Goal: Transaction & Acquisition: Purchase product/service

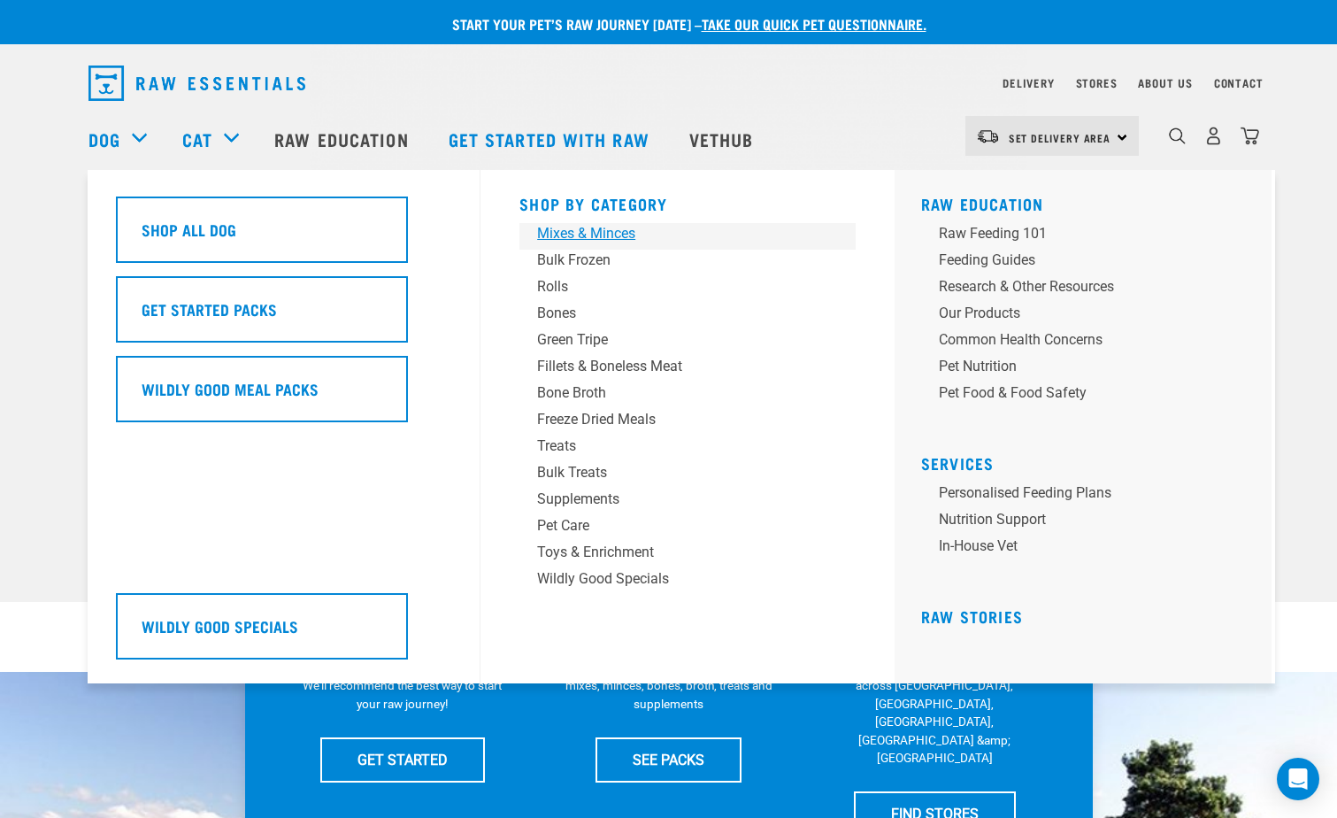
click at [579, 234] on div "Mixes & Minces" at bounding box center [675, 233] width 276 height 21
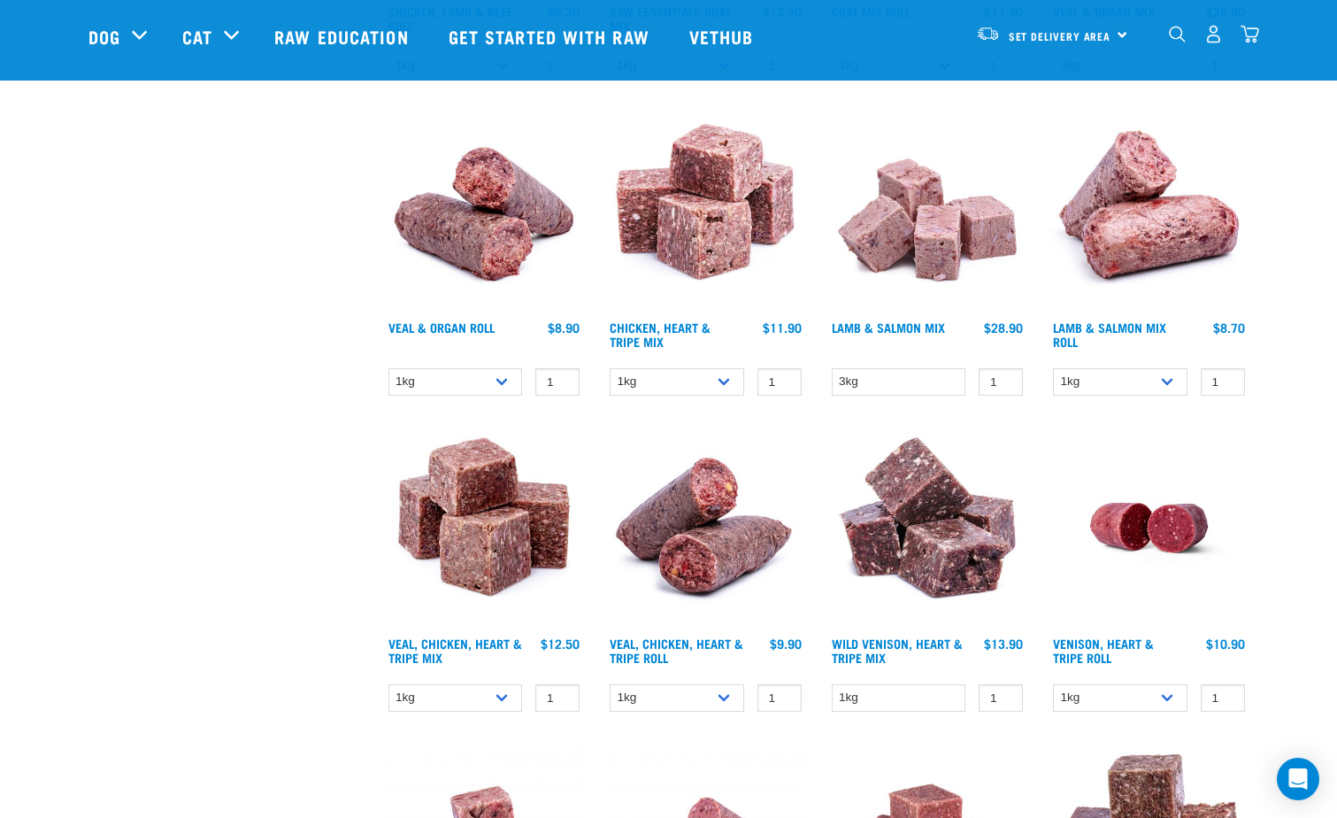
scroll to position [1327, 0]
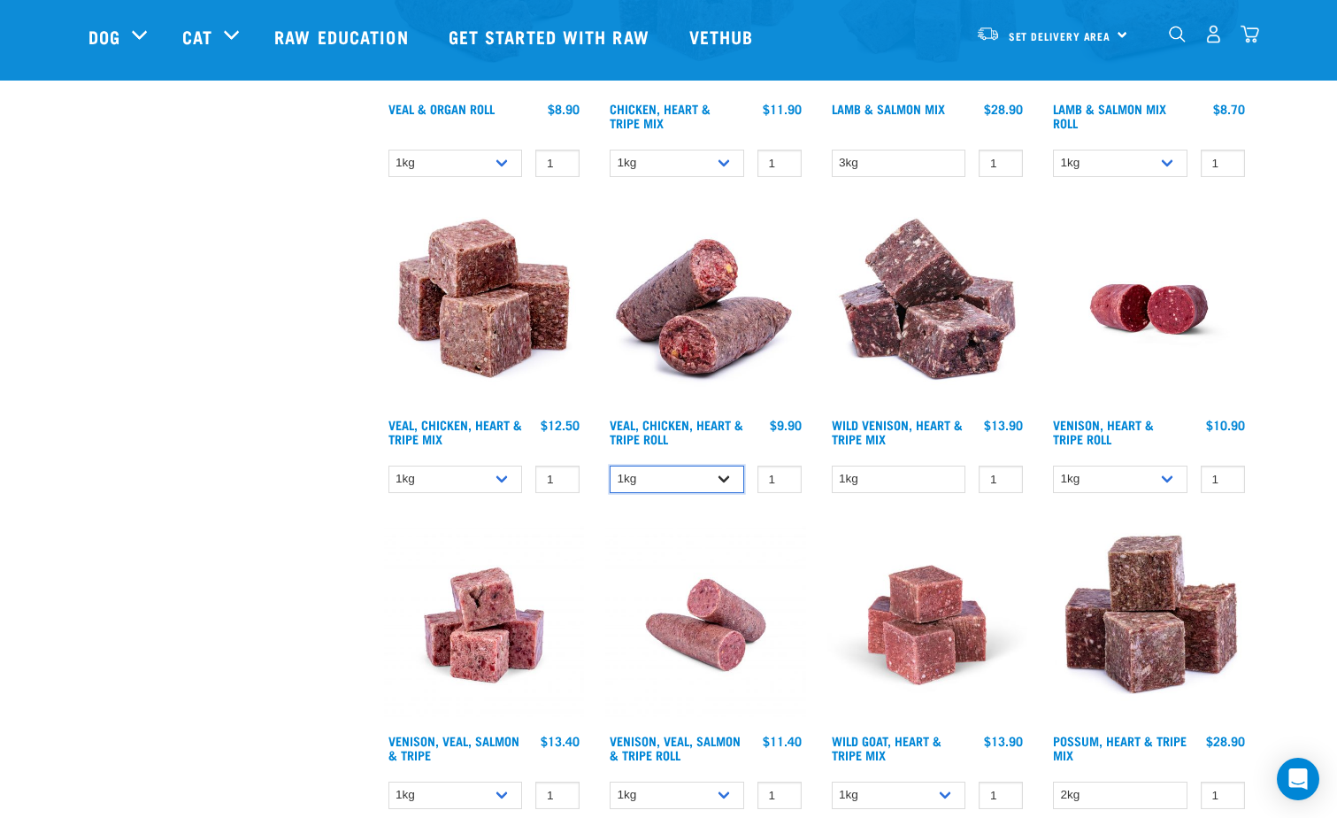
click at [680, 483] on select "1kg Bulk (10kg)" at bounding box center [677, 479] width 135 height 27
select select "176976"
click at [610, 466] on select "1kg Bulk (10kg)" at bounding box center [677, 479] width 135 height 27
click at [468, 483] on select "1kg 3kg" at bounding box center [456, 479] width 135 height 27
select select "752"
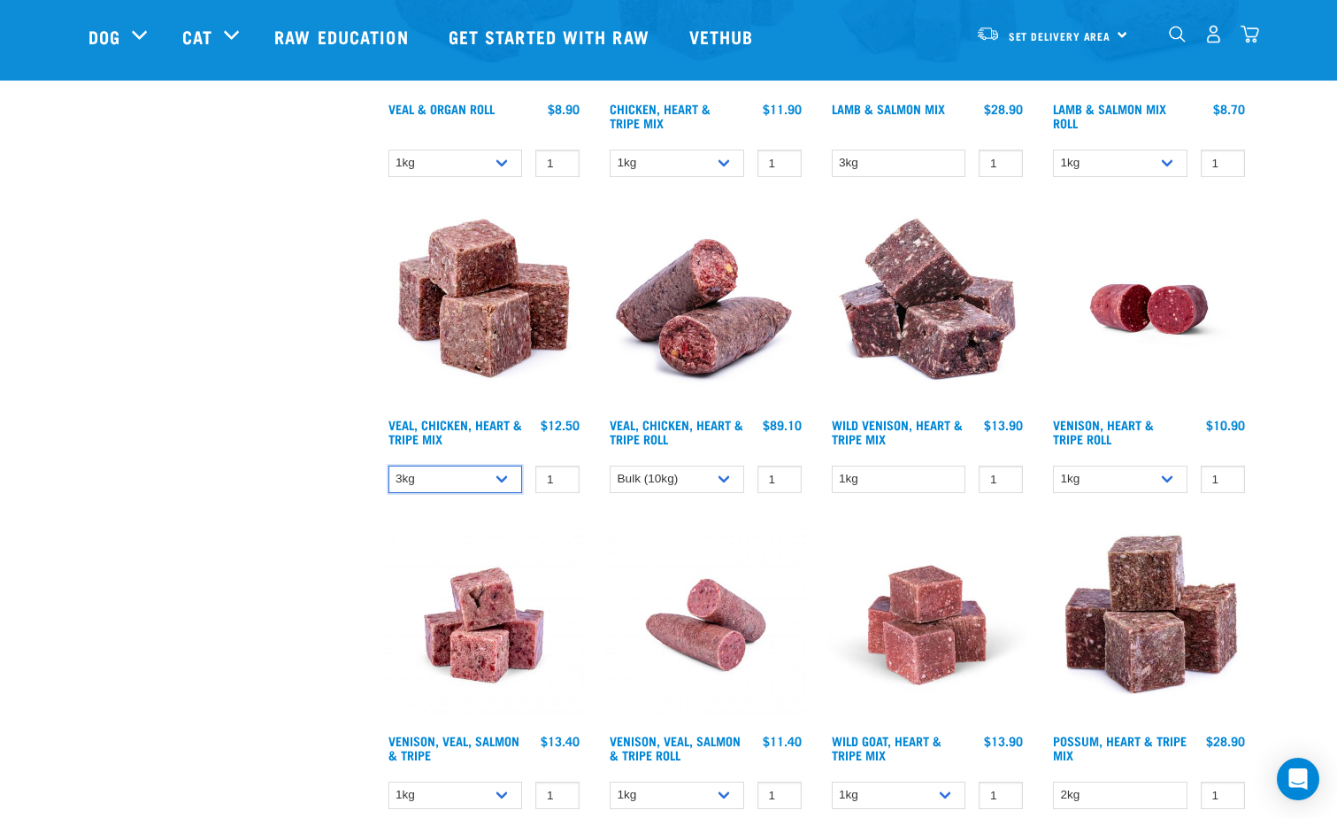
click at [389, 466] on select "1kg 3kg" at bounding box center [456, 479] width 135 height 27
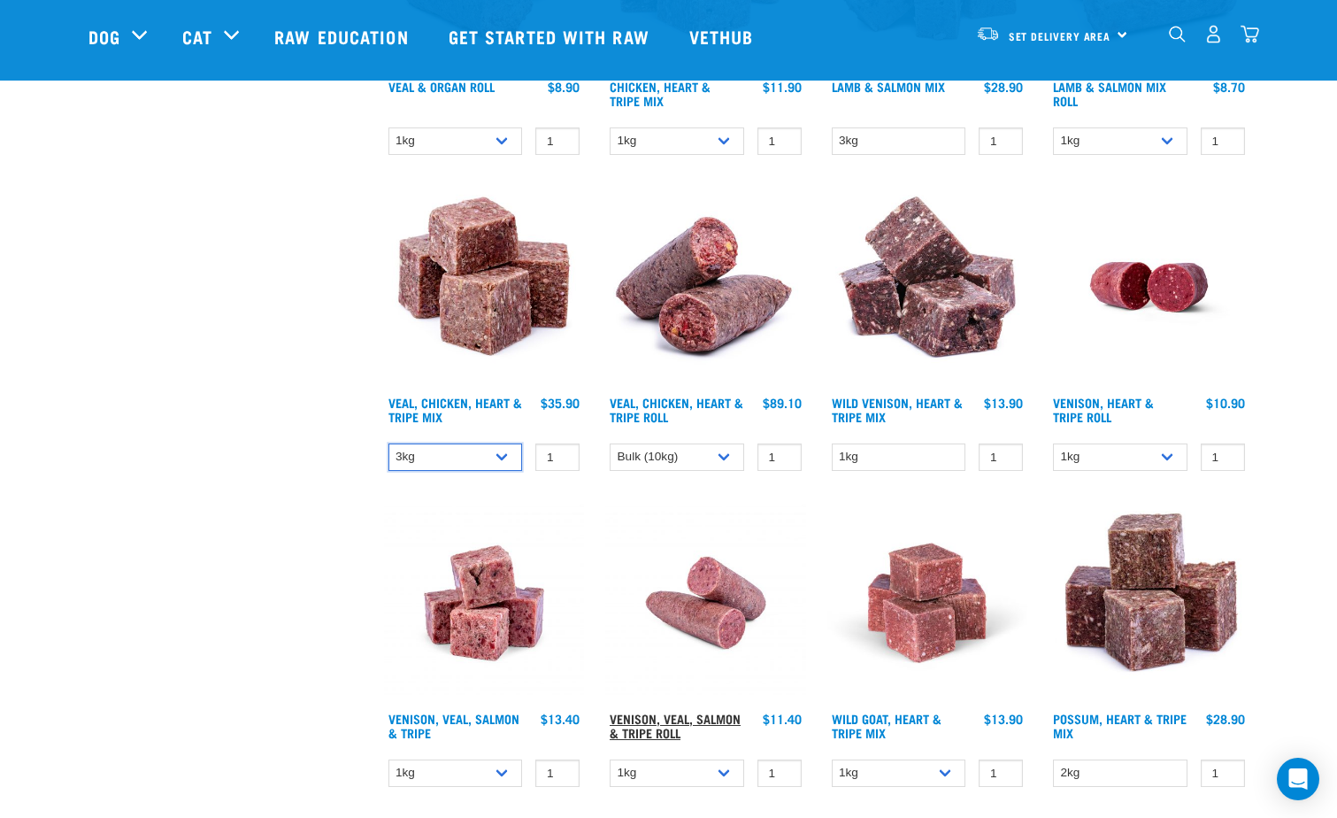
scroll to position [1504, 0]
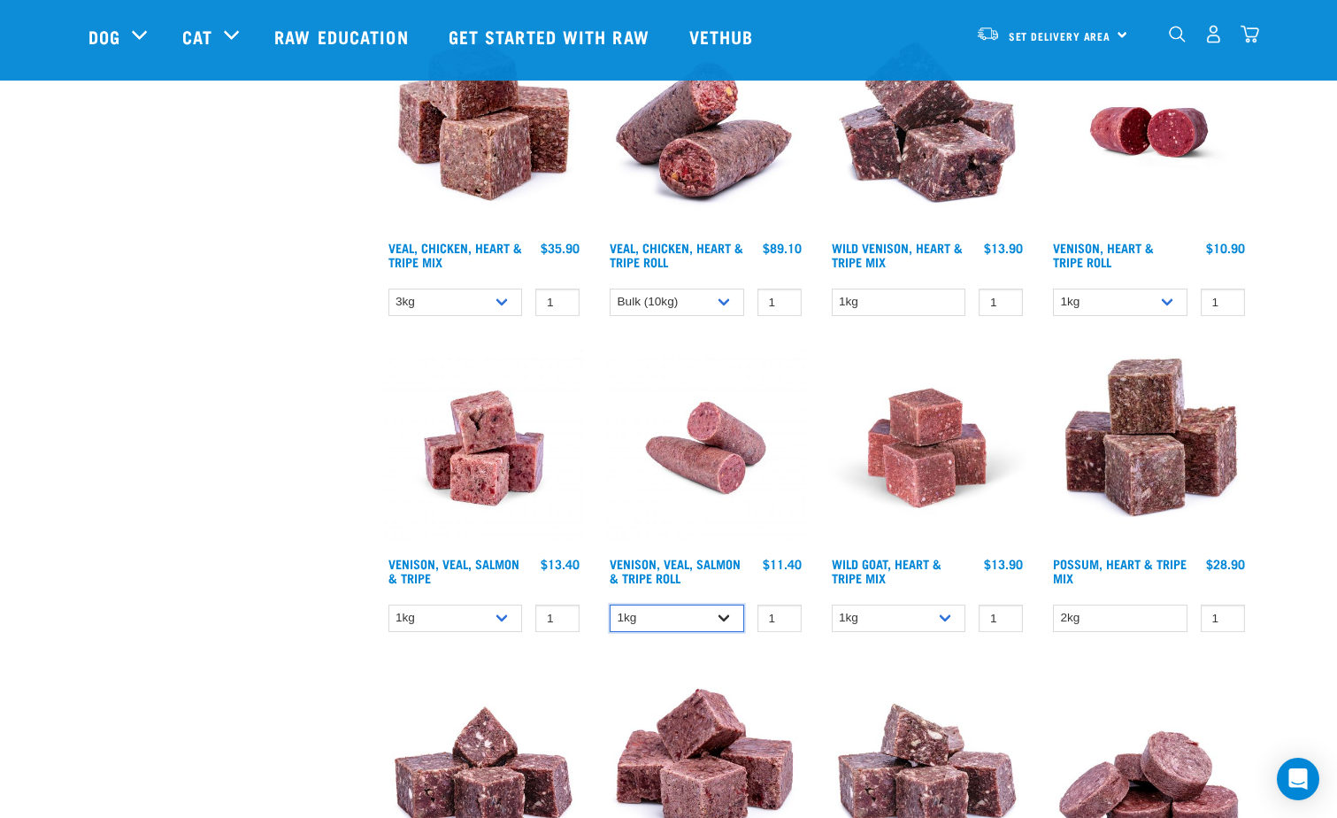
click at [654, 627] on select "1kg Bulk (10kg)" at bounding box center [677, 617] width 135 height 27
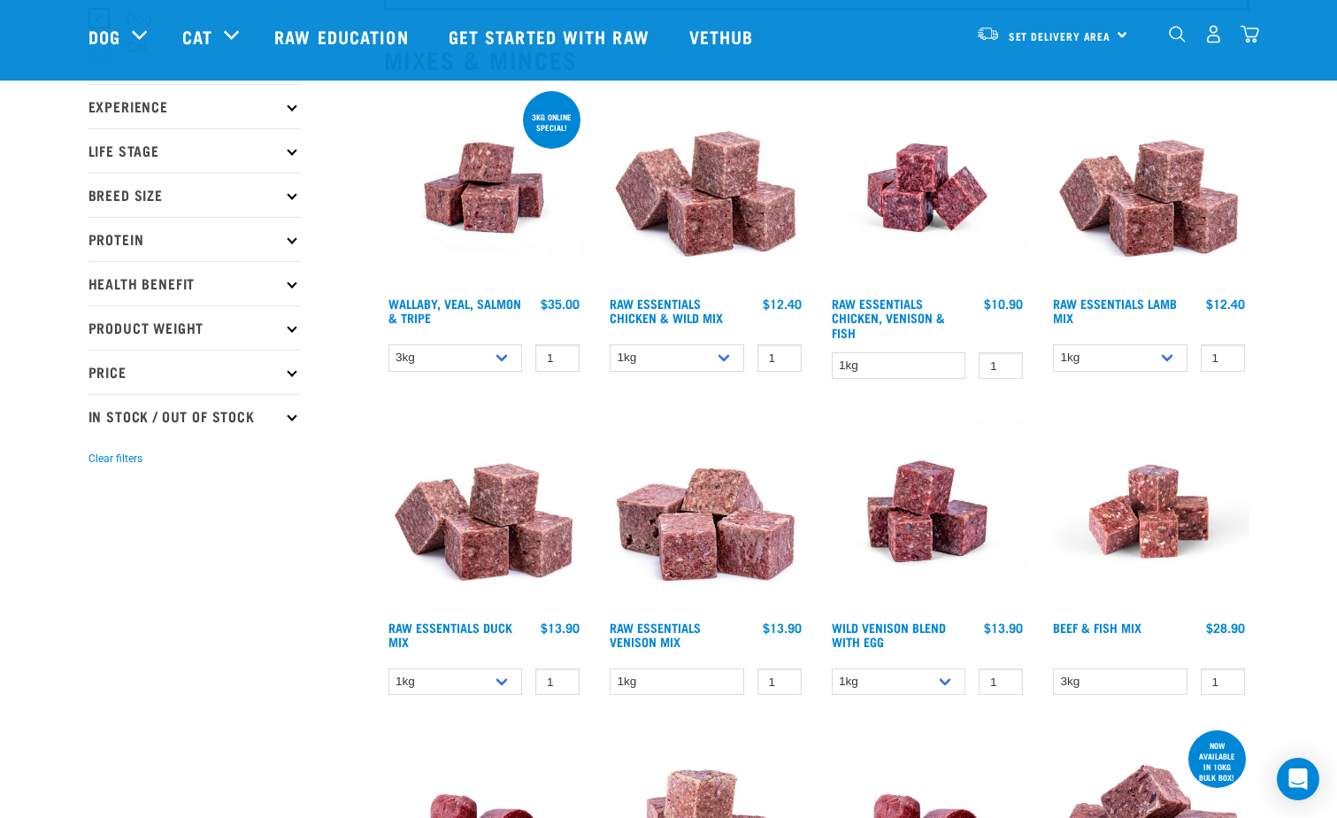
scroll to position [0, 0]
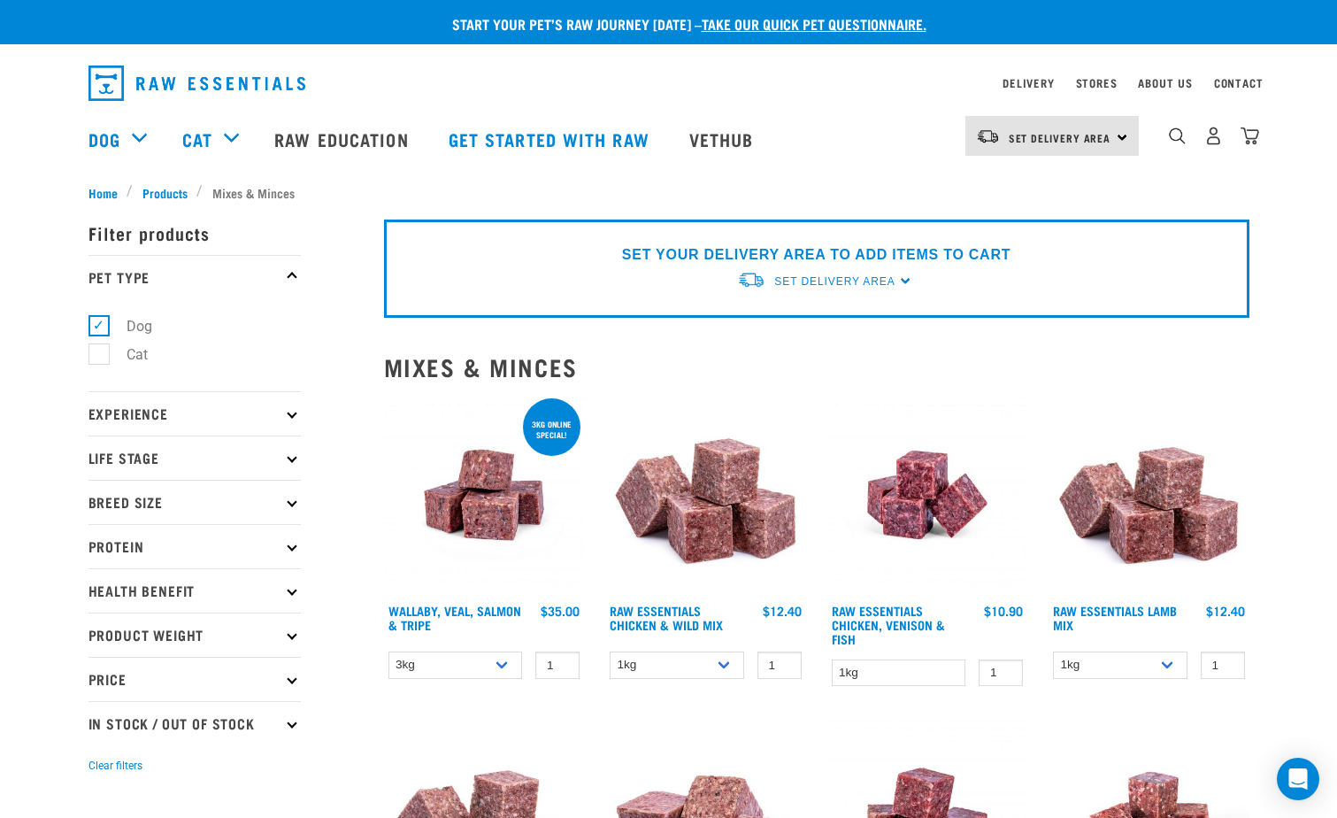
click at [238, 676] on p "Price" at bounding box center [194, 679] width 212 height 44
click at [263, 625] on p "Product Weight" at bounding box center [194, 634] width 212 height 44
click at [98, 776] on label "3kg" at bounding box center [127, 769] width 58 height 22
click at [96, 773] on input "3kg" at bounding box center [94, 767] width 12 height 12
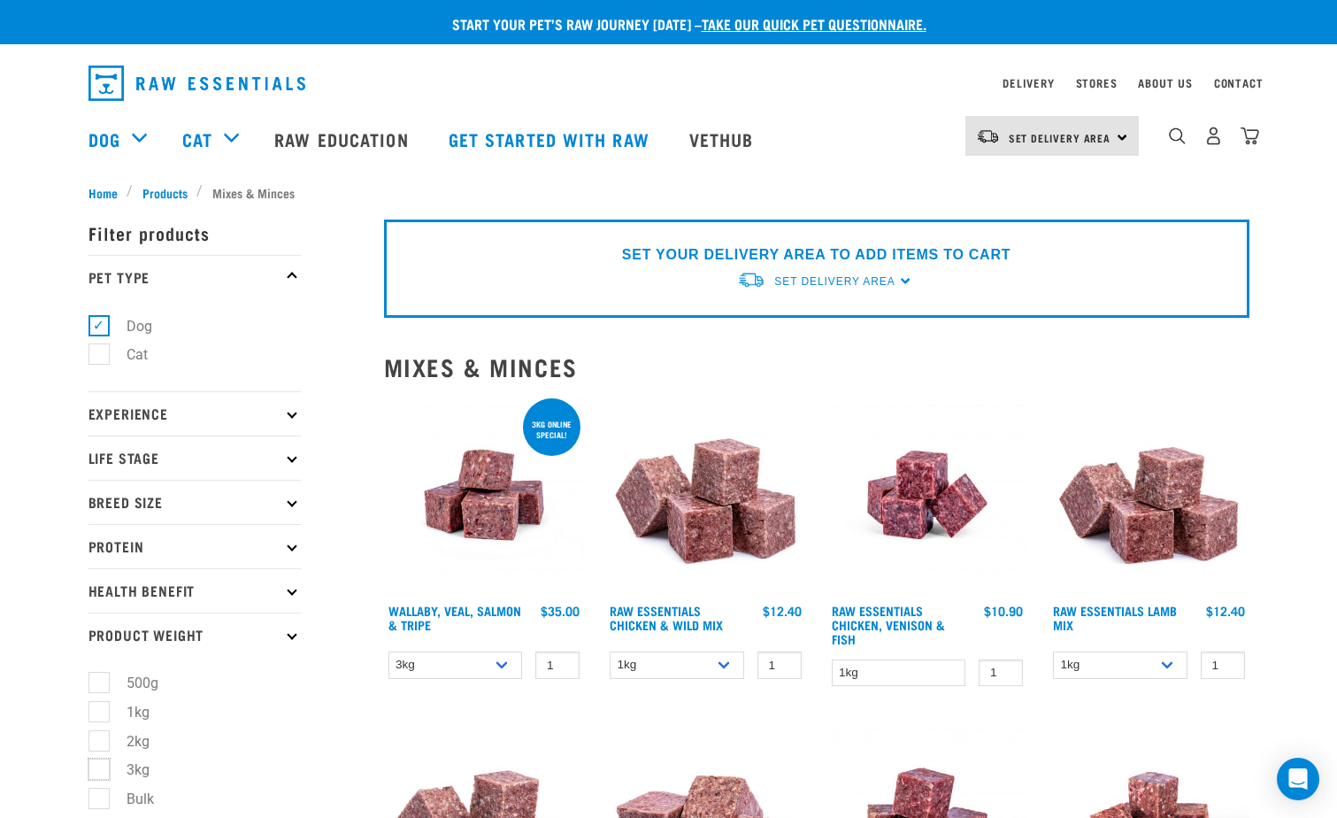
checkbox input "true"
click at [716, 667] on select "1kg 3kg Bulk (10kg)" at bounding box center [677, 664] width 135 height 27
select select "709"
click at [610, 651] on select "1kg 3kg Bulk (10kg)" at bounding box center [677, 664] width 135 height 27
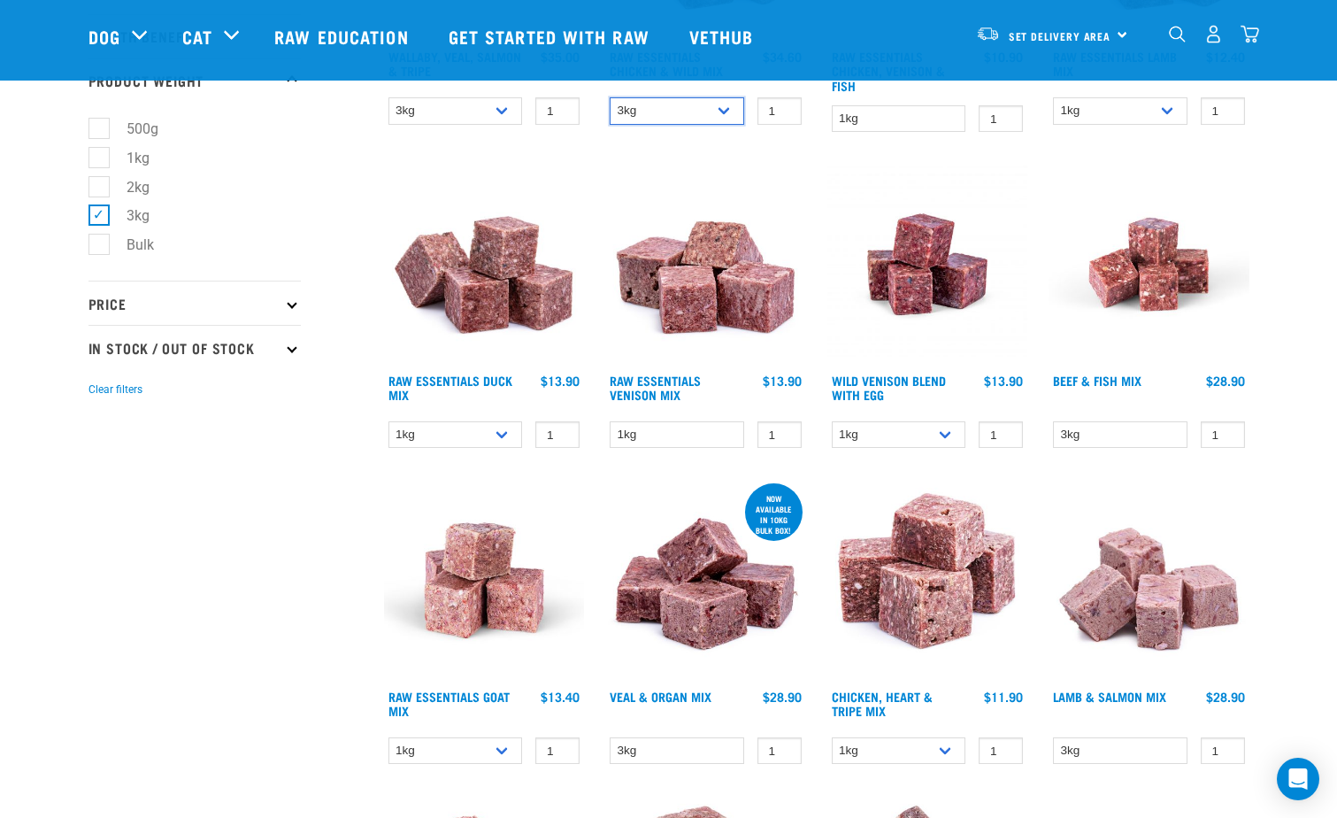
scroll to position [531, 0]
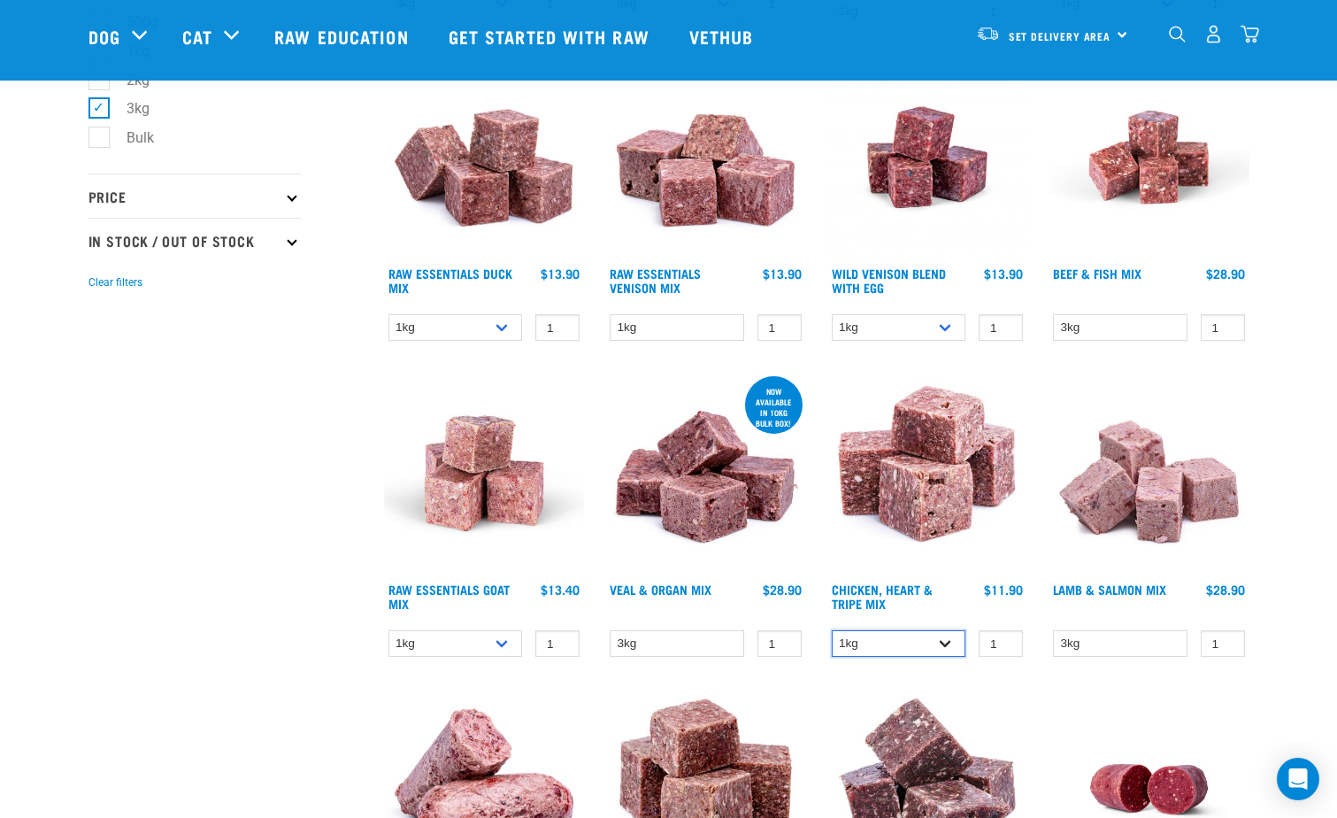
click at [923, 642] on select "1kg 3kg" at bounding box center [899, 643] width 135 height 27
select select "368"
click at [832, 630] on select "1kg 3kg" at bounding box center [899, 643] width 135 height 27
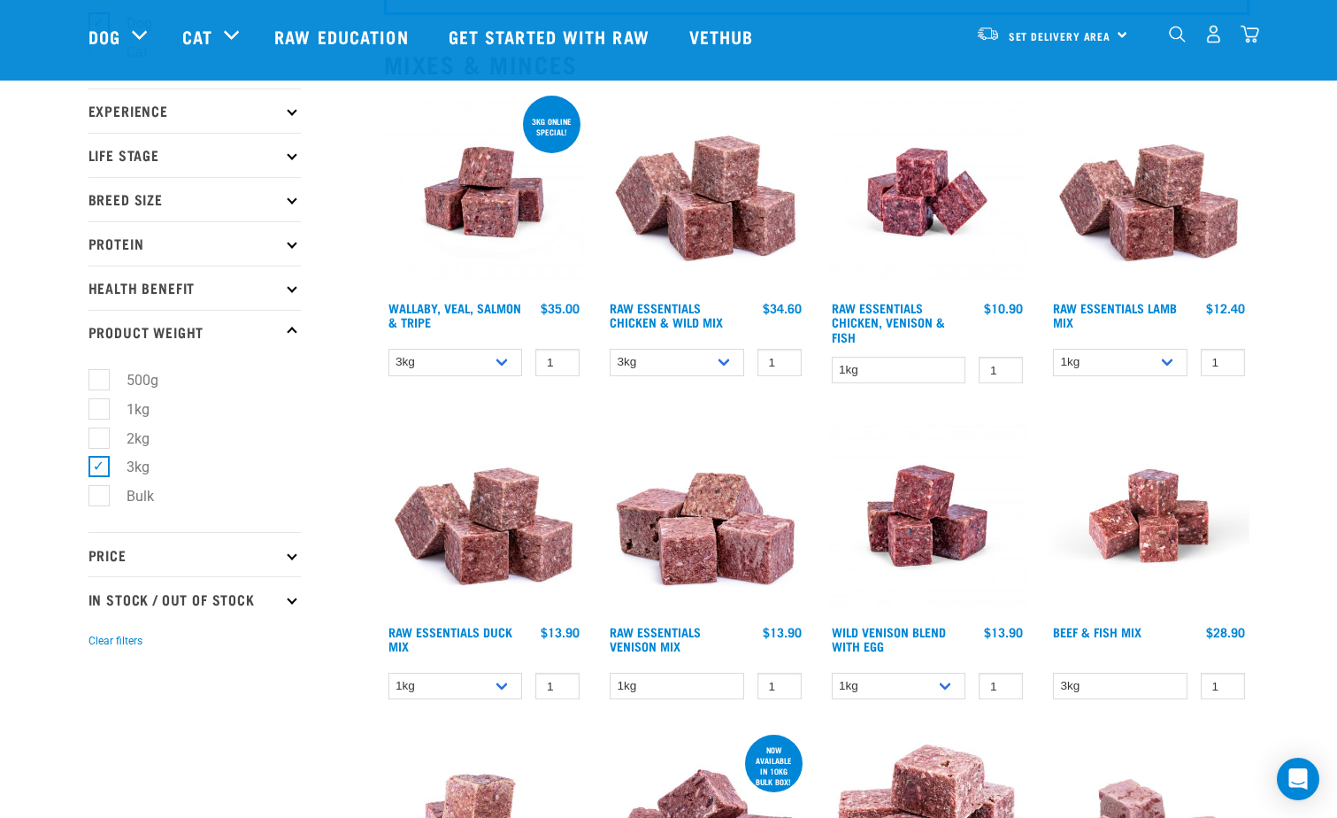
scroll to position [88, 0]
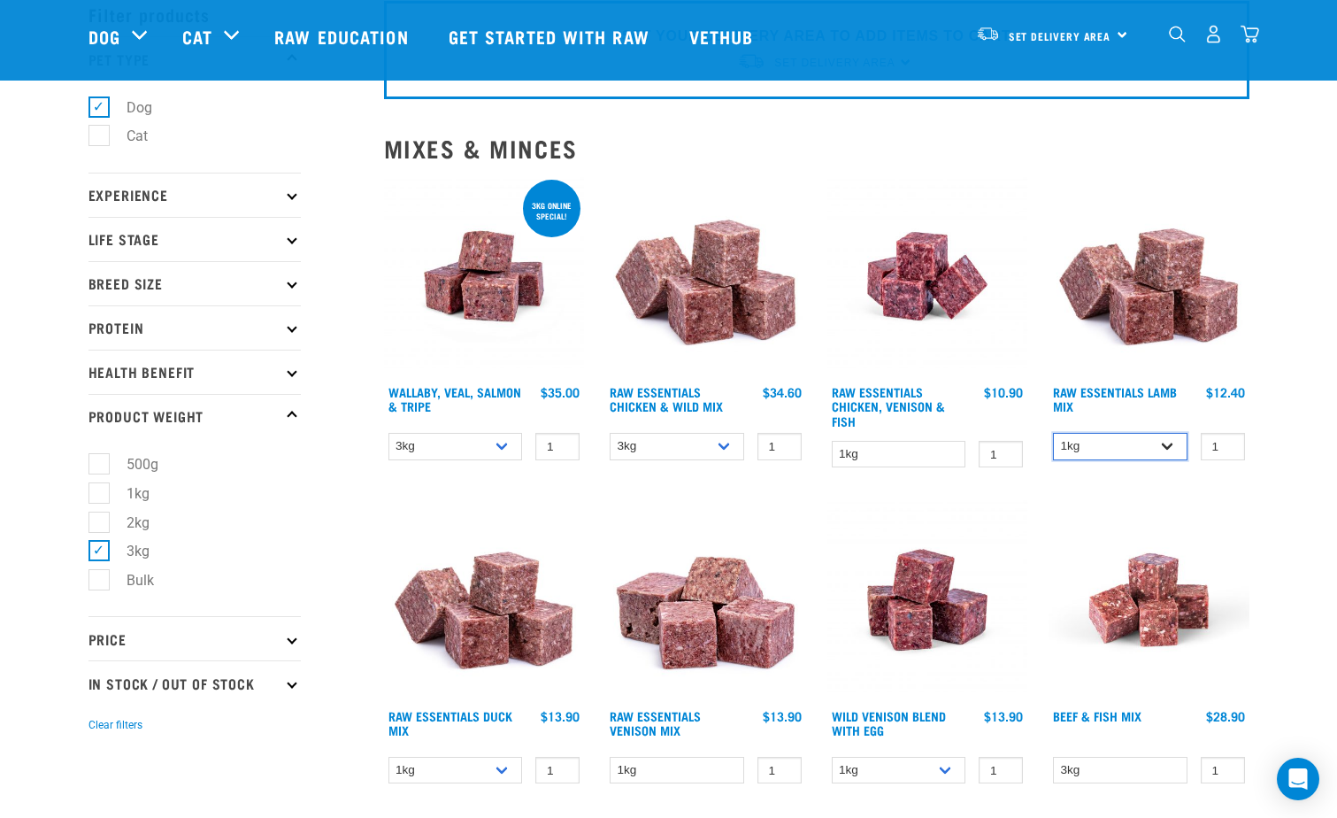
click at [1105, 437] on select "1kg 3kg Bulk (10kg)" at bounding box center [1120, 446] width 135 height 27
select select "24"
click at [1053, 433] on select "1kg 3kg Bulk (10kg)" at bounding box center [1120, 446] width 135 height 27
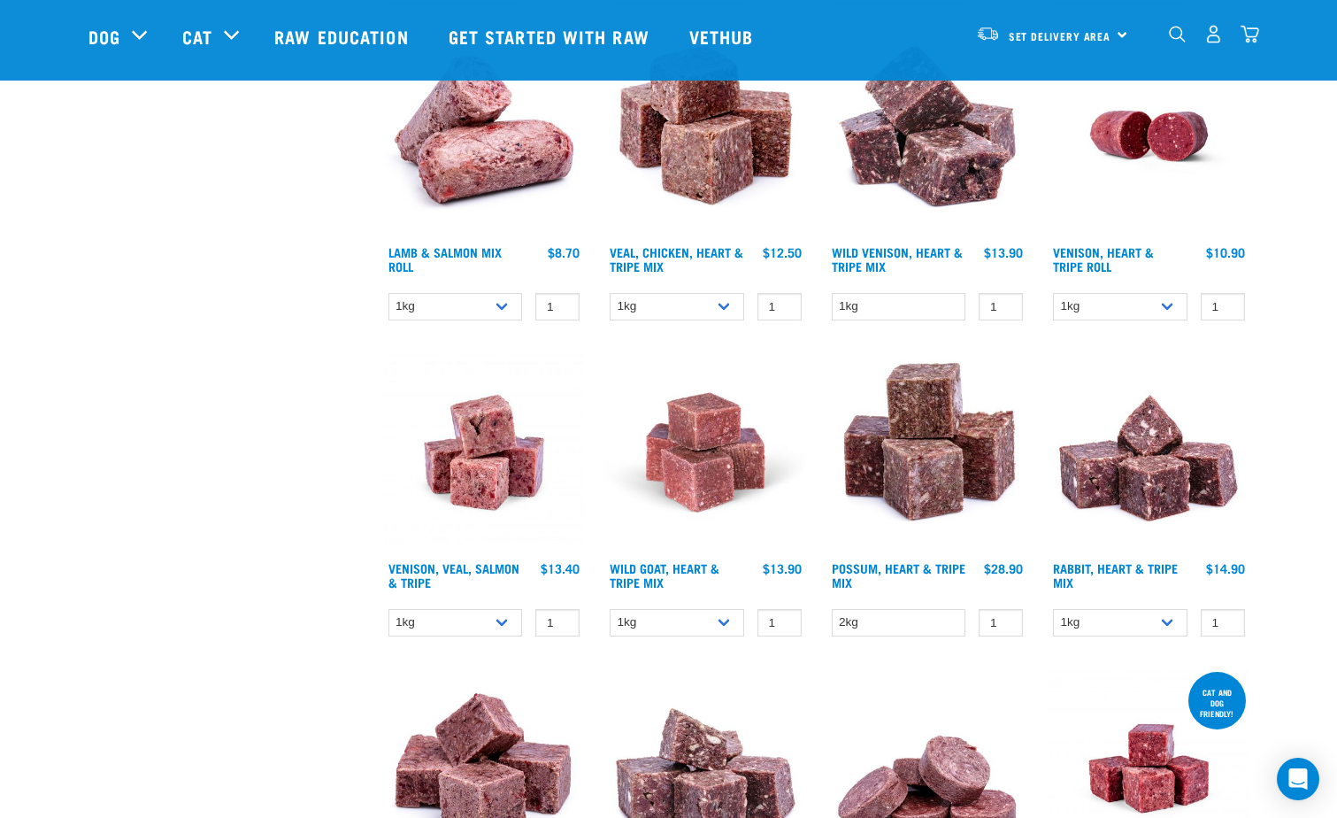
scroll to position [1504, 0]
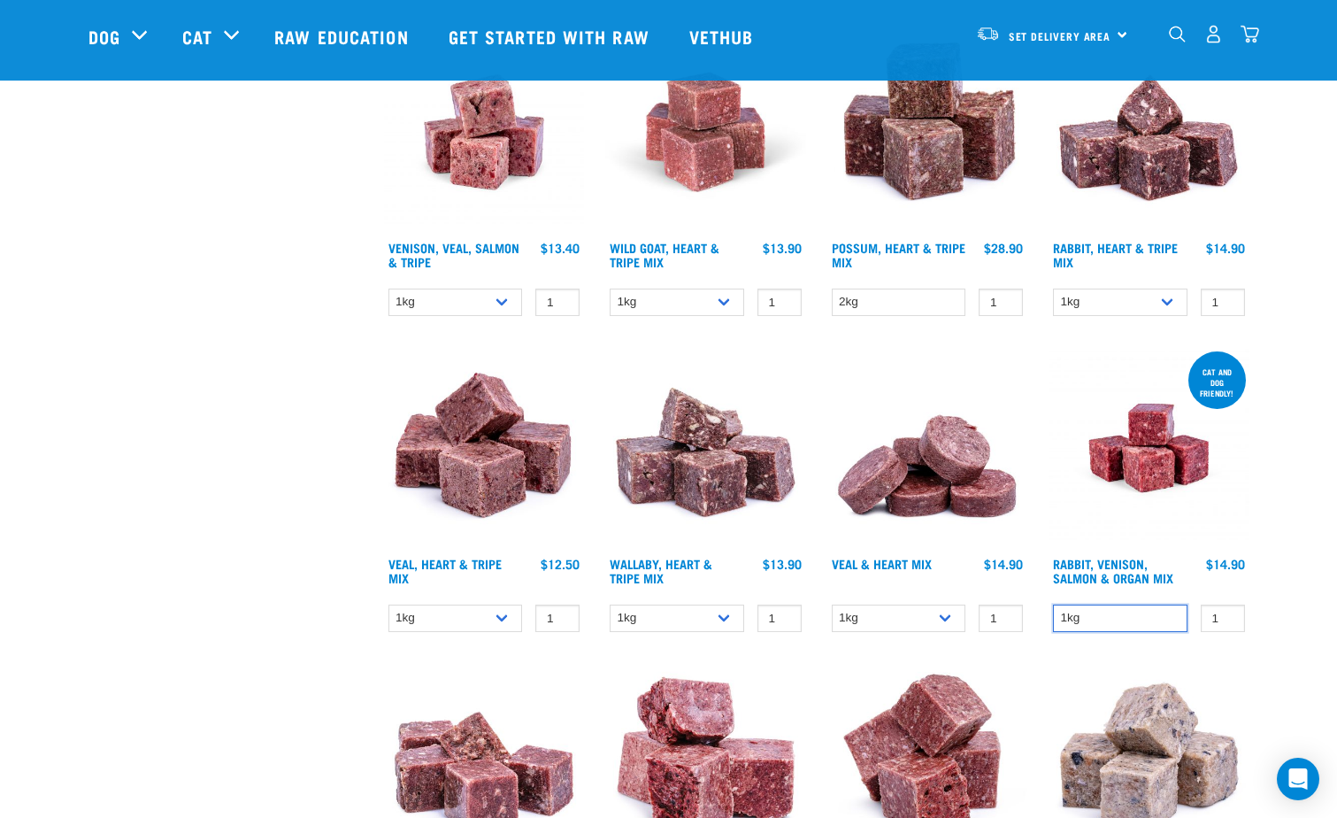
click at [1127, 620] on select "1kg" at bounding box center [1120, 617] width 135 height 27
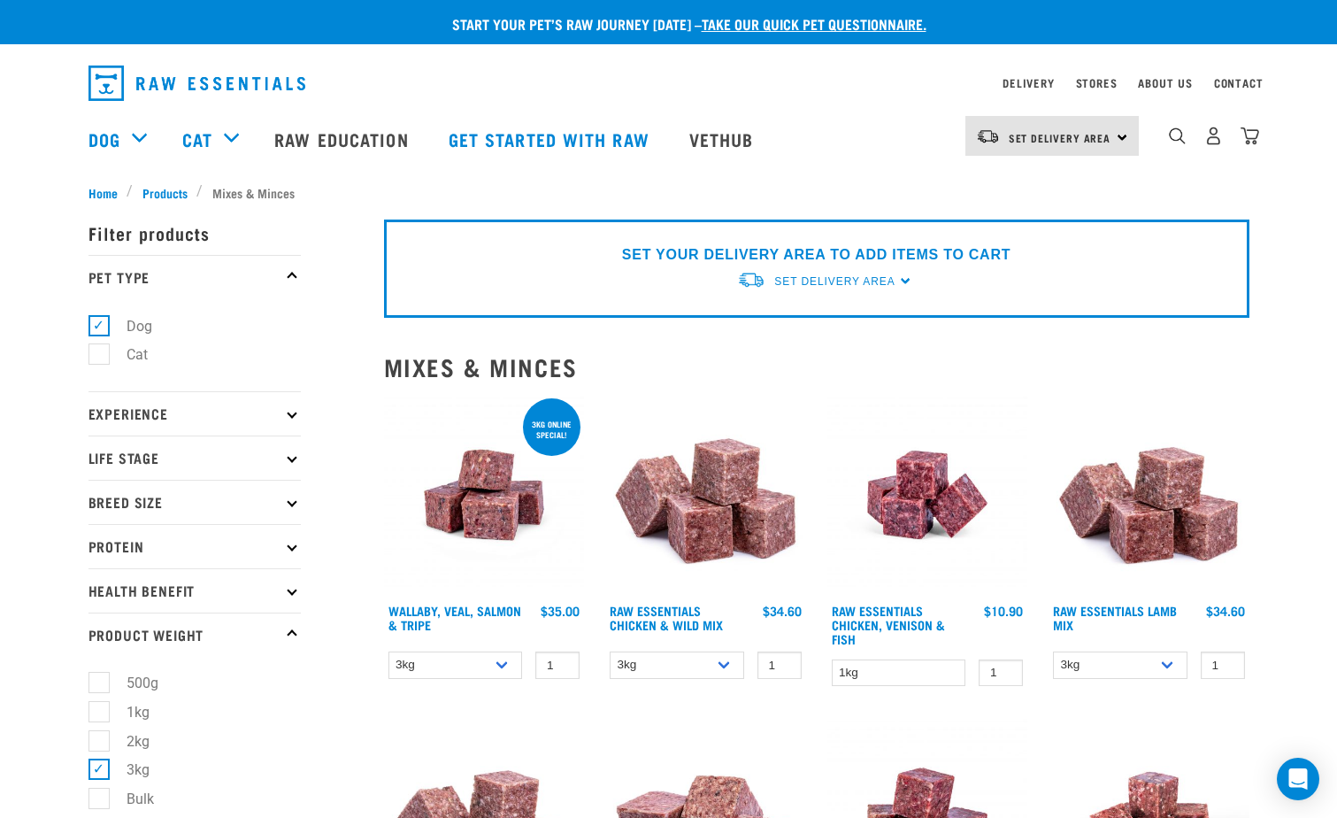
scroll to position [265, 0]
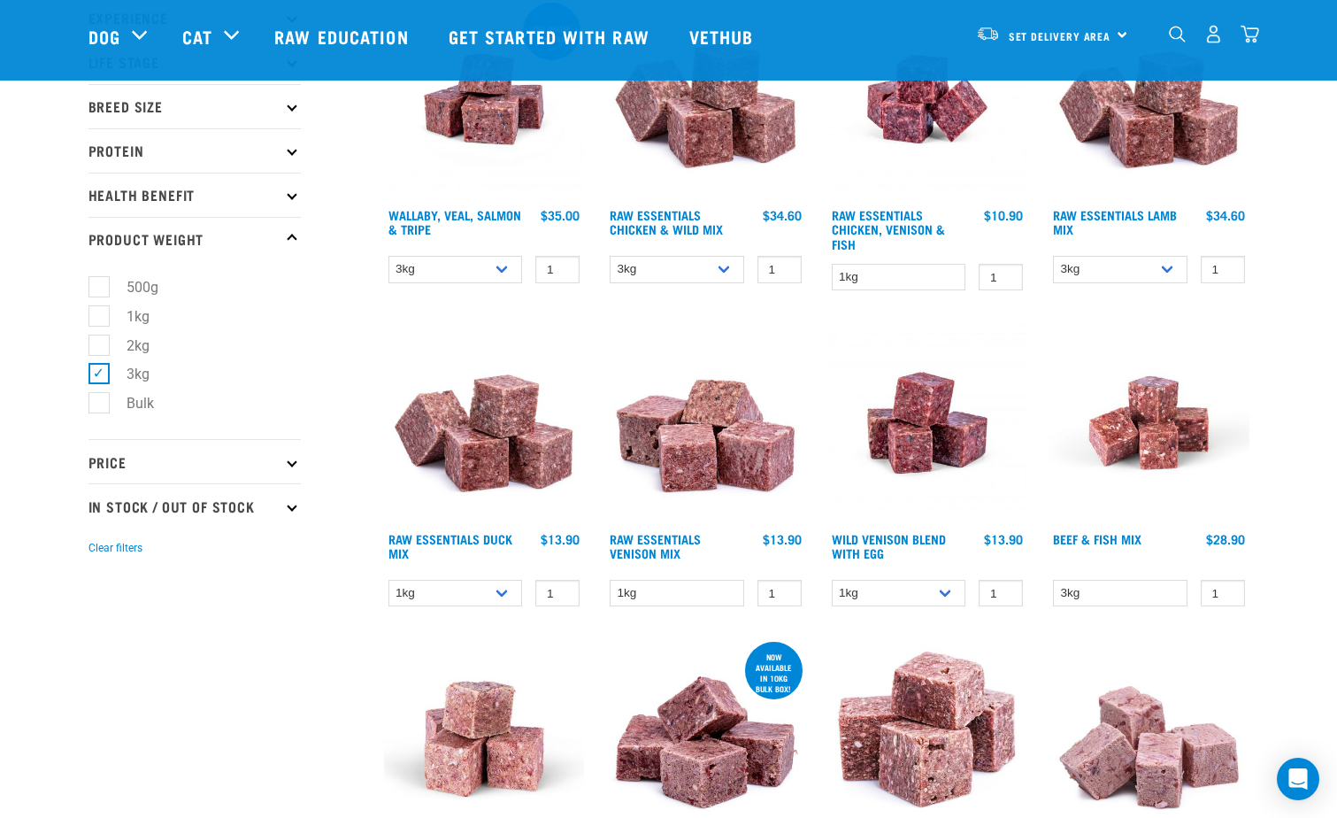
click at [296, 231] on p "Product Weight" at bounding box center [194, 239] width 212 height 44
click at [287, 206] on p "Health Benefit" at bounding box center [194, 195] width 212 height 44
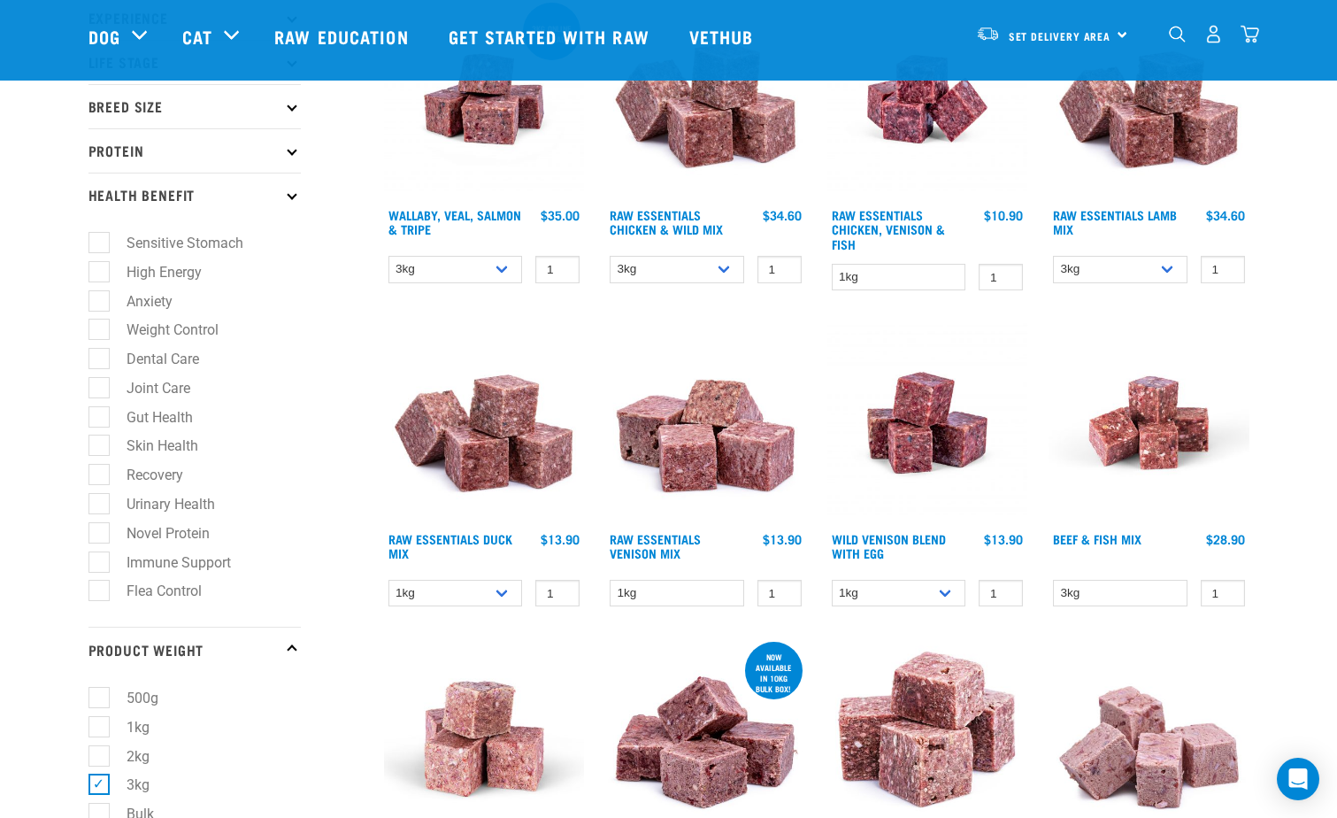
click at [286, 205] on p "Health Benefit" at bounding box center [194, 195] width 212 height 44
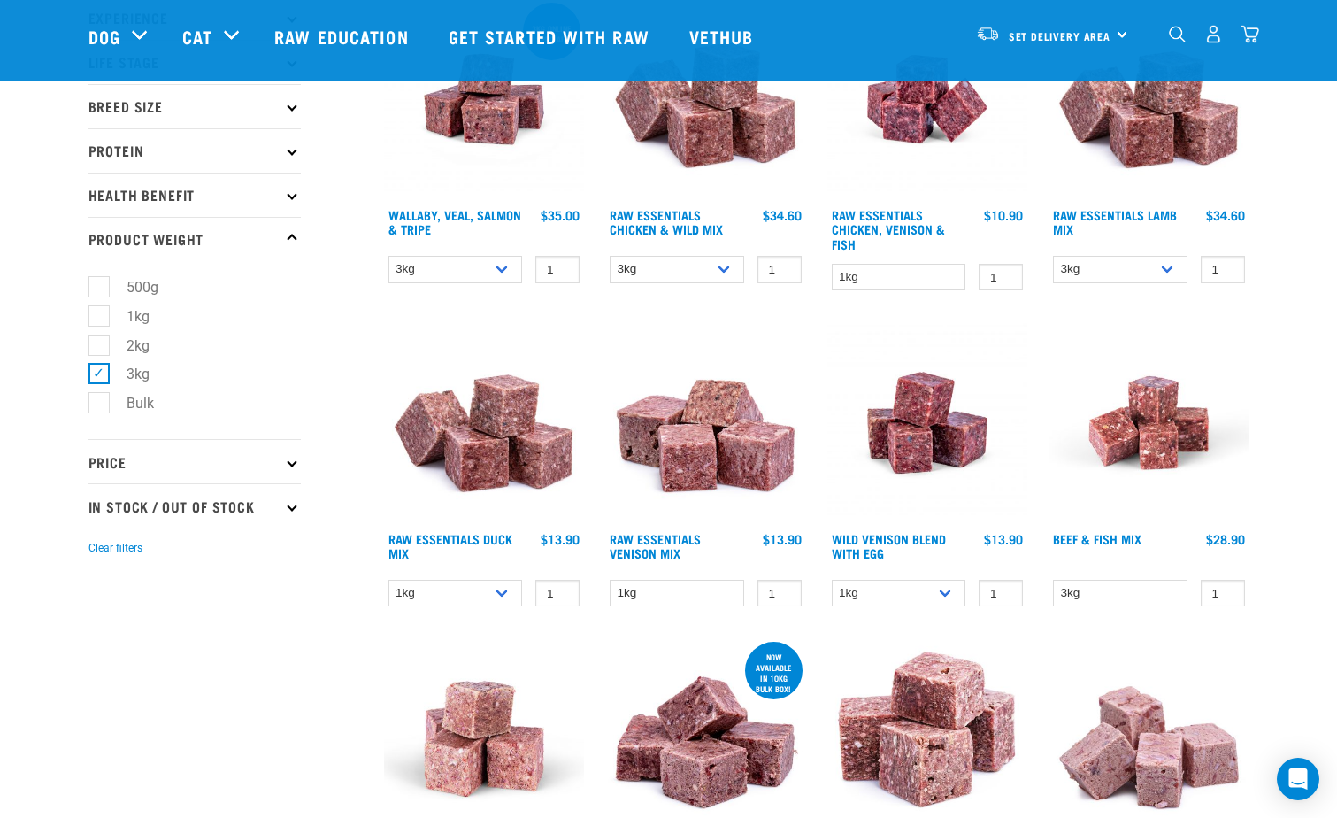
click at [290, 179] on p "Health Benefit" at bounding box center [194, 195] width 212 height 44
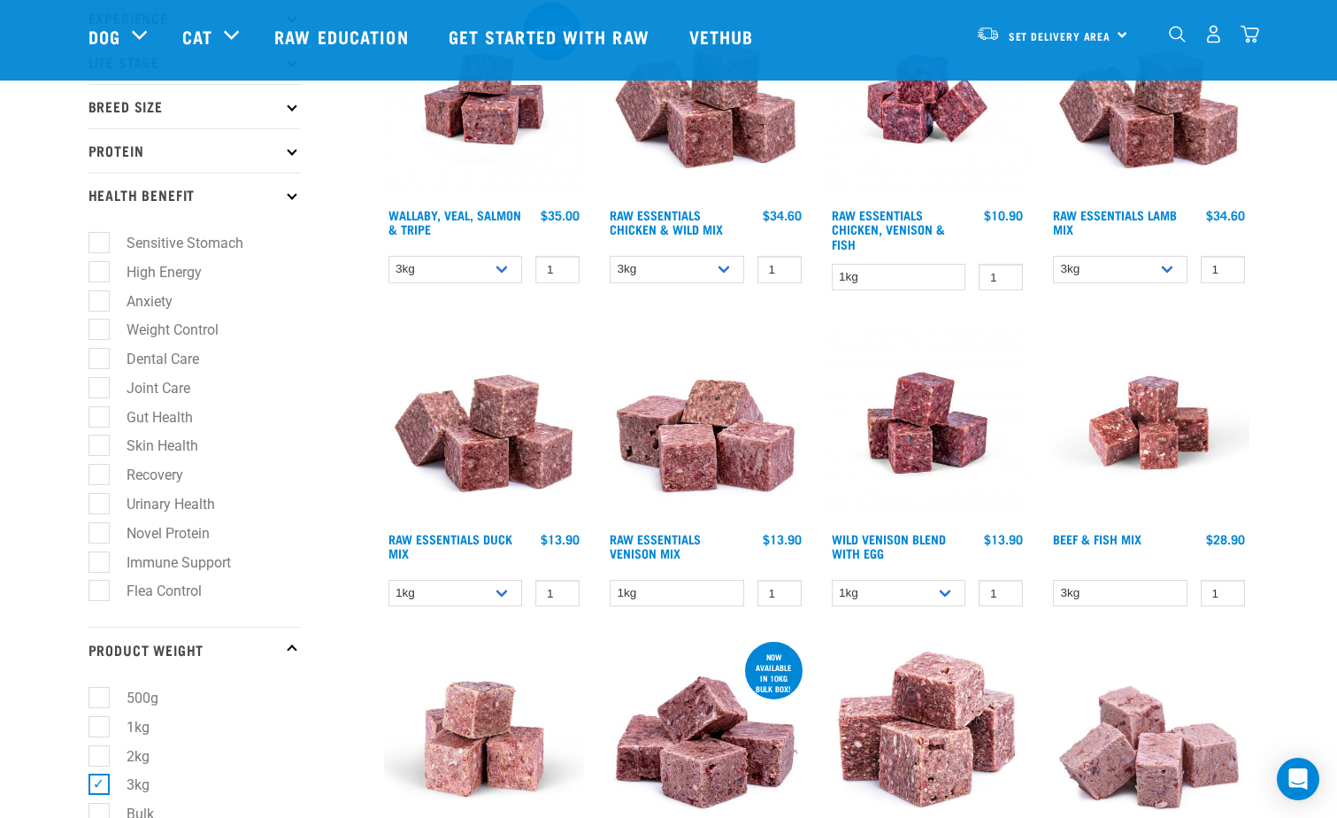
click at [152, 235] on label "Sensitive Stomach" at bounding box center [174, 243] width 152 height 22
click at [100, 235] on input "Sensitive Stomach" at bounding box center [94, 241] width 12 height 12
checkbox input "true"
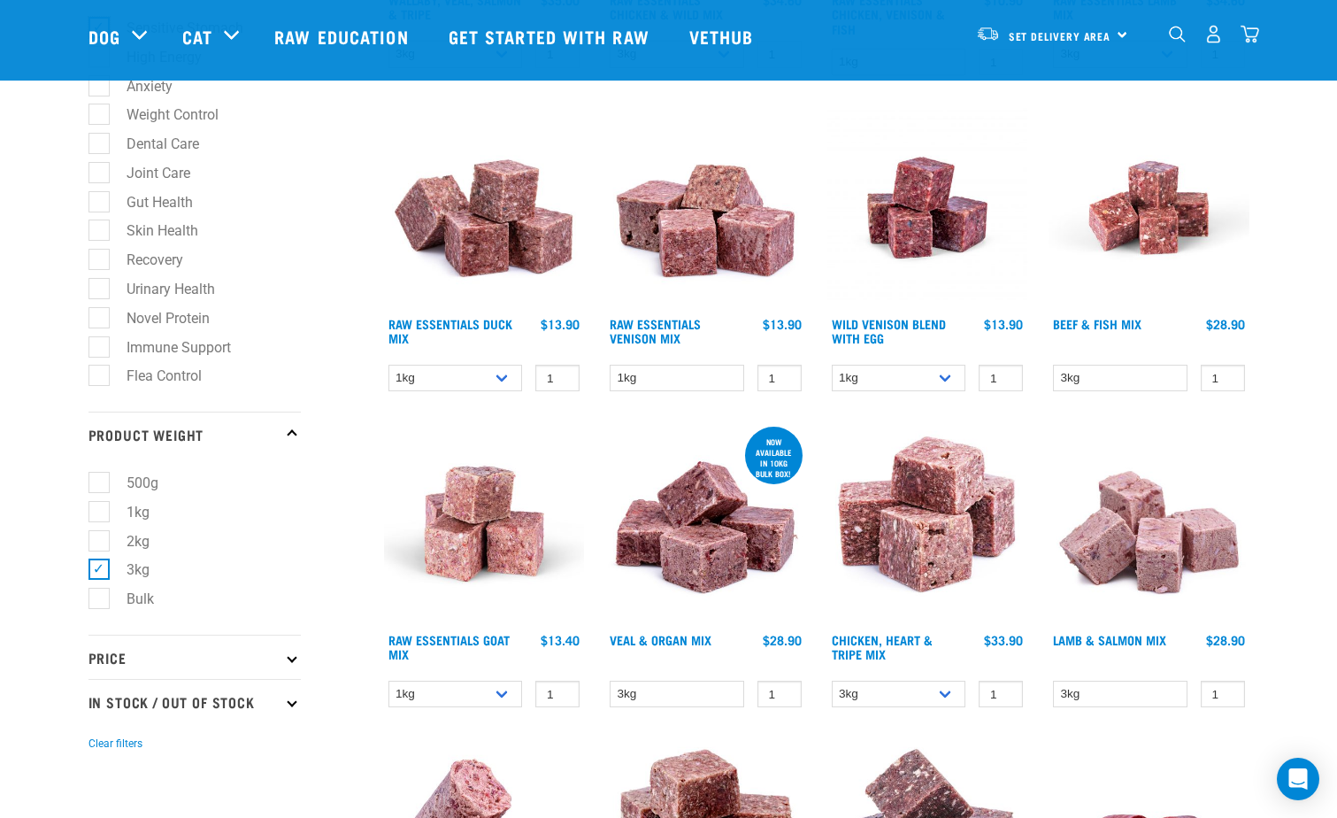
scroll to position [885, 0]
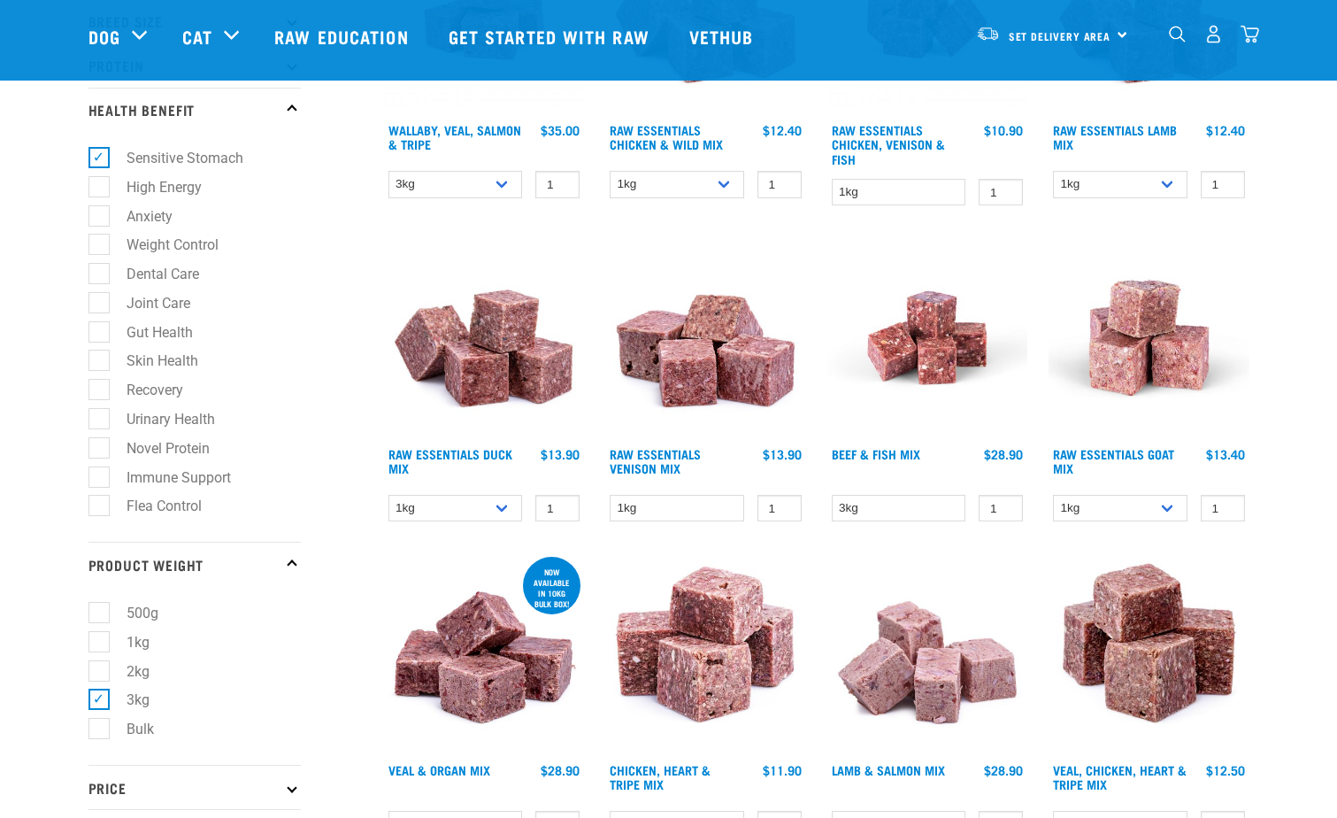
scroll to position [531, 0]
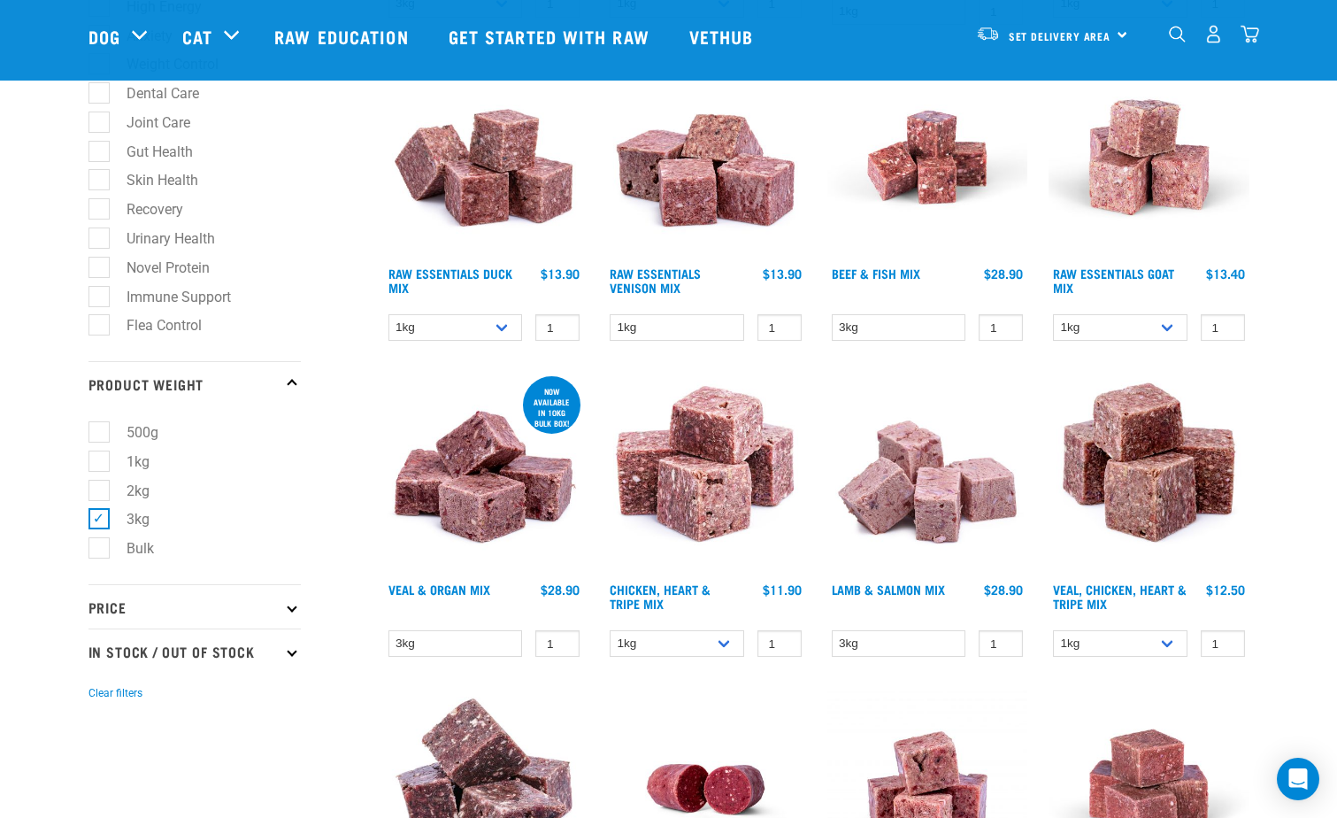
click at [202, 603] on p "Price" at bounding box center [194, 606] width 212 height 44
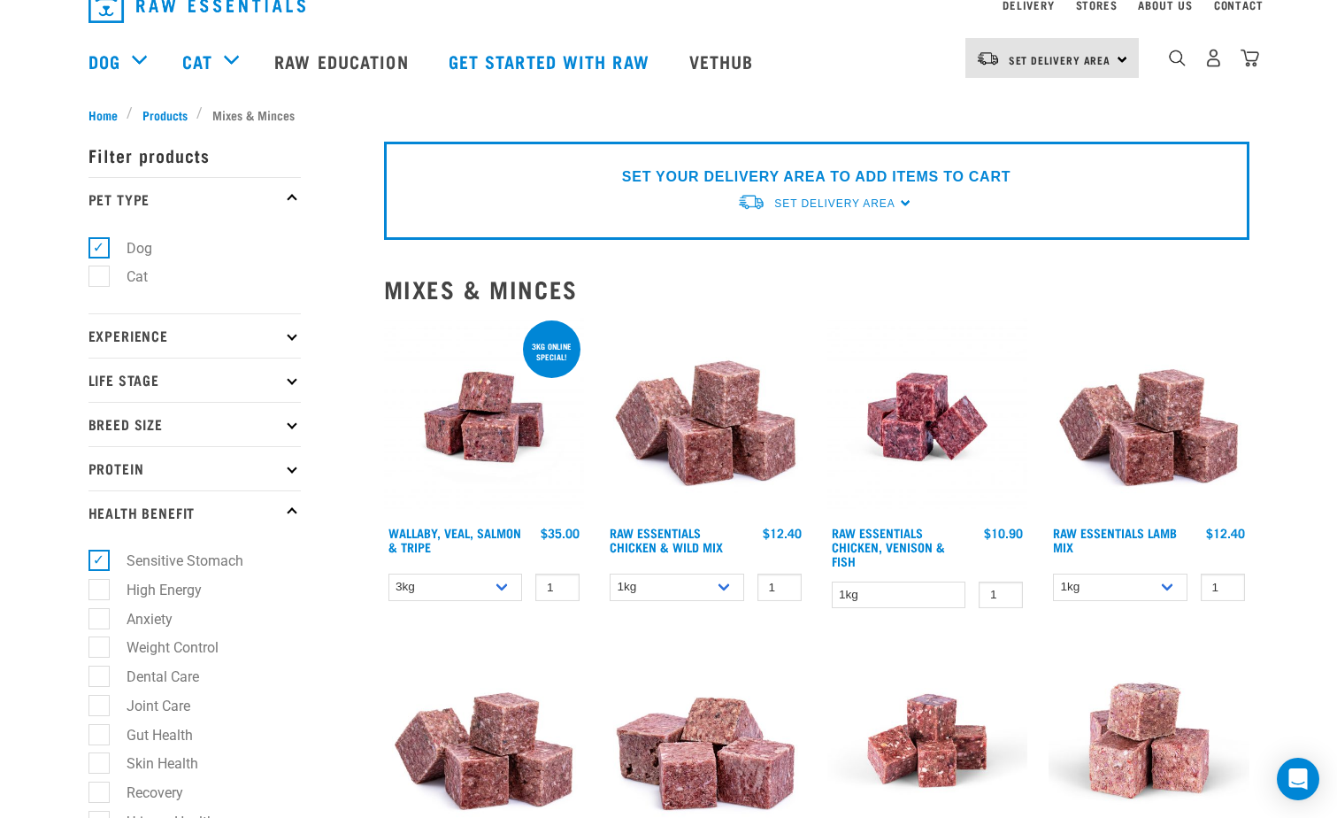
scroll to position [0, 0]
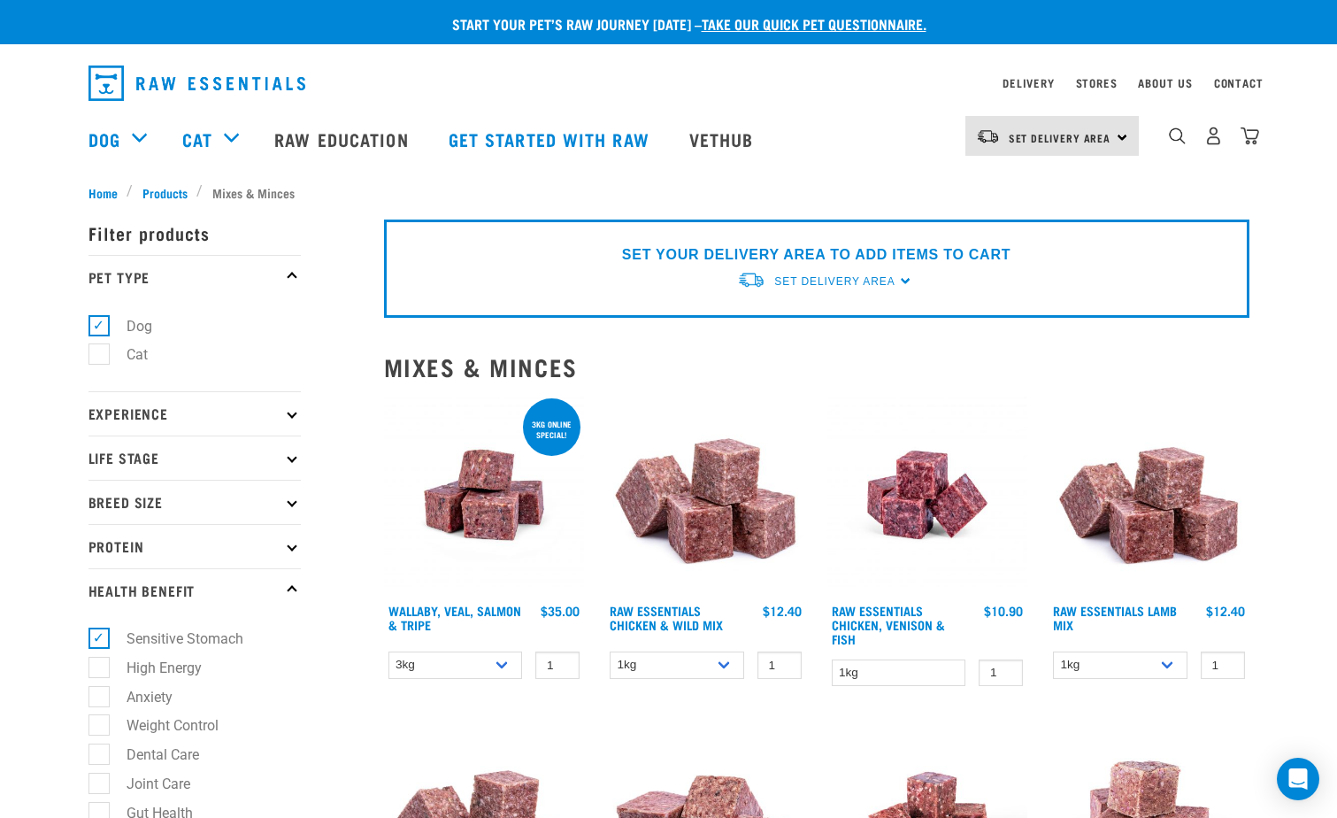
click at [284, 268] on p "Pet Type" at bounding box center [194, 277] width 212 height 44
click at [295, 272] on p "Pet Type" at bounding box center [194, 277] width 212 height 44
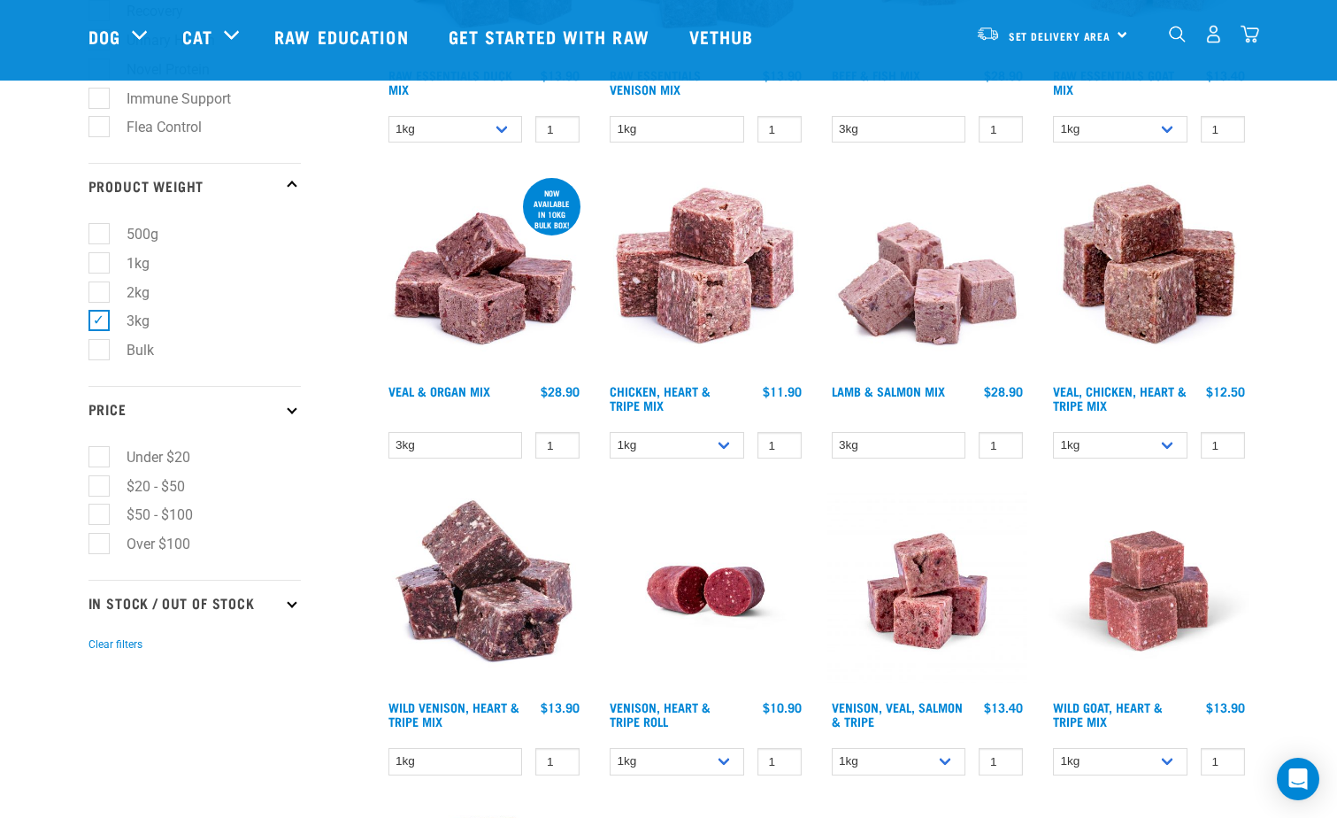
scroll to position [796, 0]
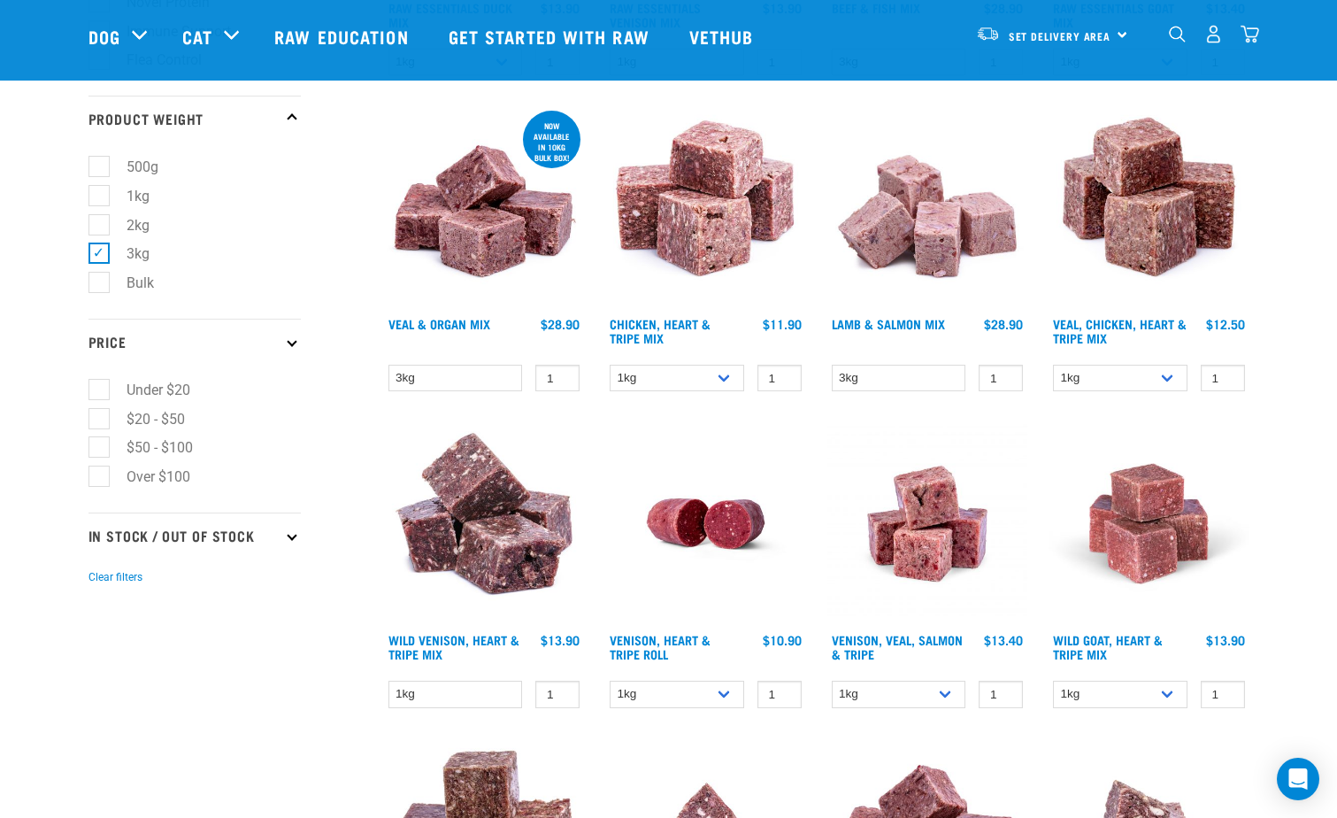
click at [296, 538] on p "In Stock / Out Of Stock" at bounding box center [194, 534] width 212 height 44
click at [176, 533] on p "In Stock / Out Of Stock" at bounding box center [194, 534] width 212 height 44
click at [168, 384] on label "Under $20" at bounding box center [147, 390] width 99 height 22
click at [100, 384] on input "Under $20" at bounding box center [94, 387] width 12 height 12
checkbox input "true"
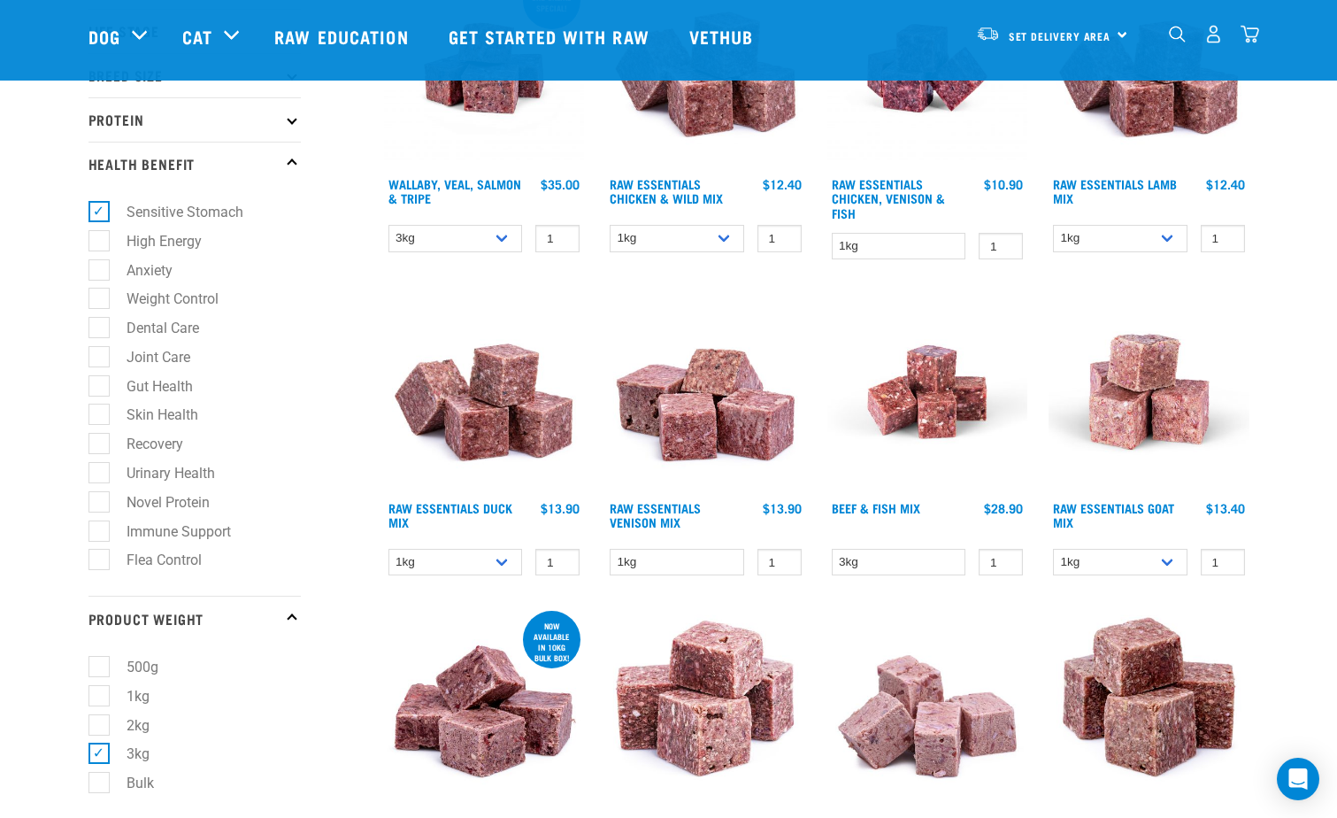
scroll to position [442, 0]
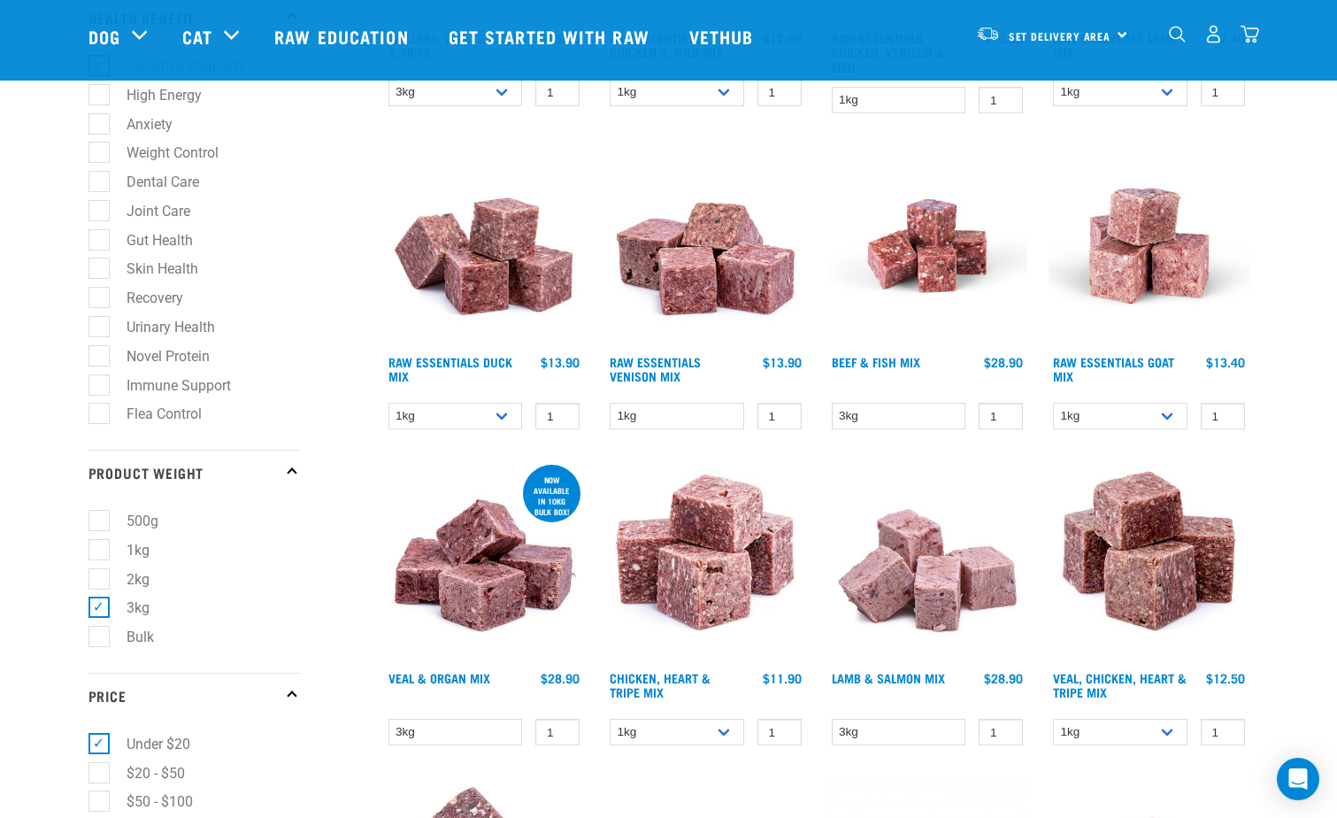
click at [137, 739] on label "Under $20" at bounding box center [147, 744] width 99 height 22
click at [100, 739] on input "Under $20" at bounding box center [94, 741] width 12 height 12
checkbox input "false"
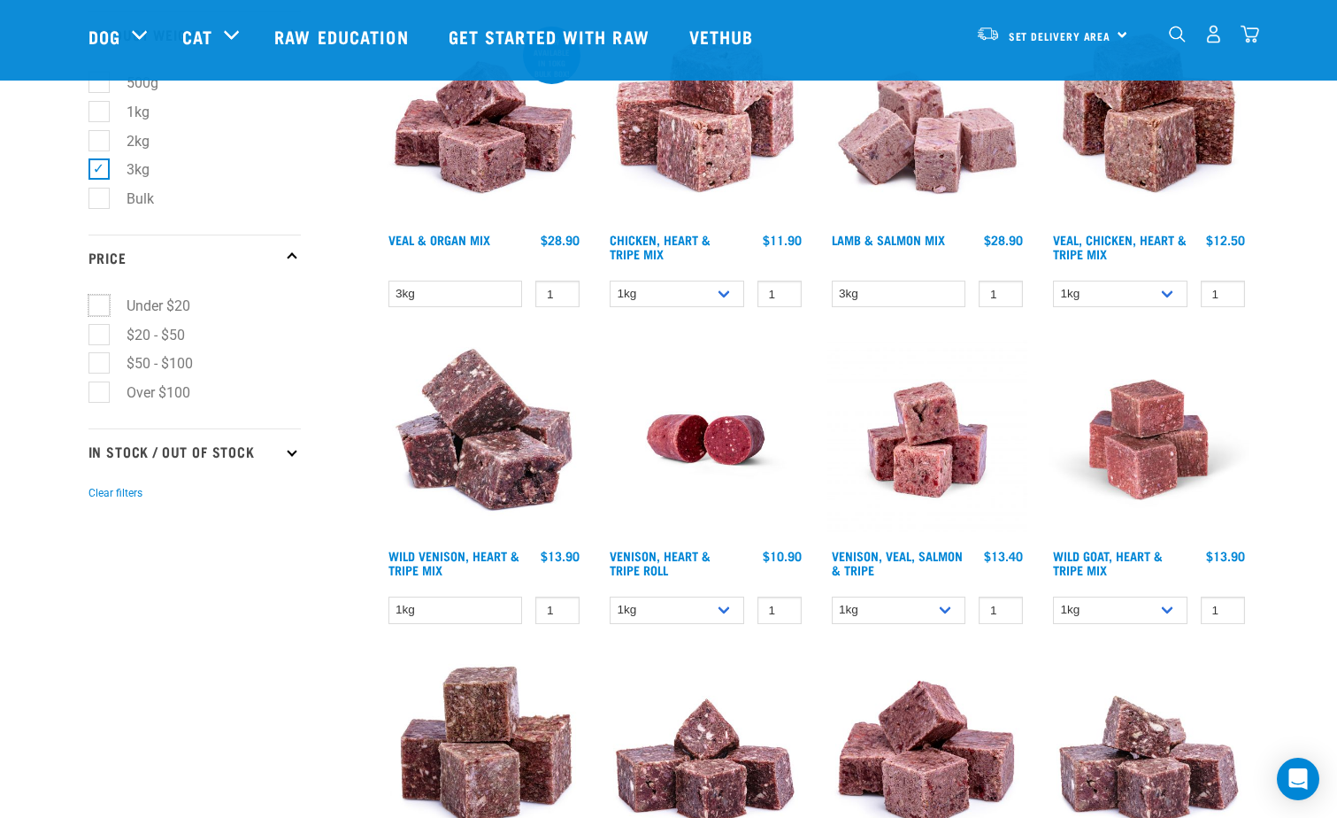
scroll to position [1062, 0]
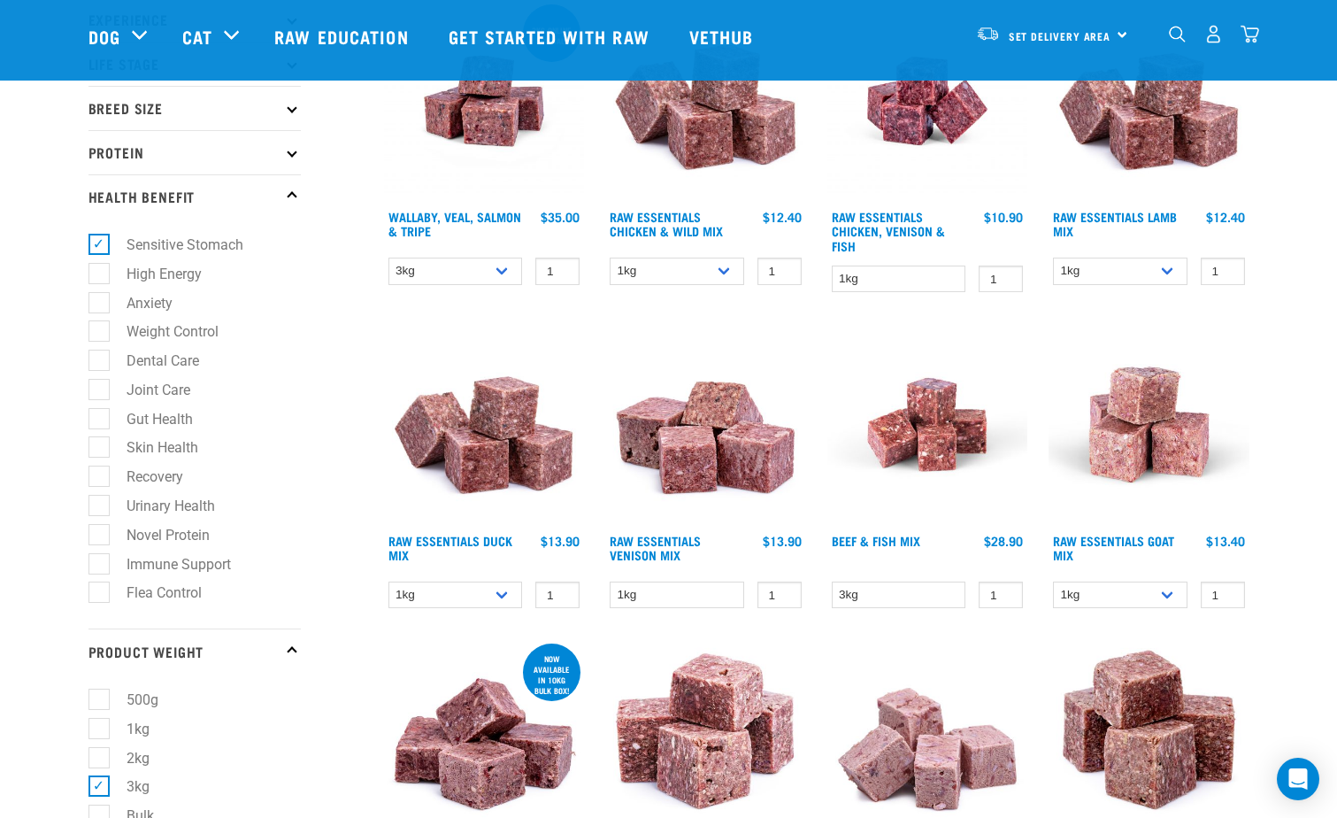
scroll to position [442, 0]
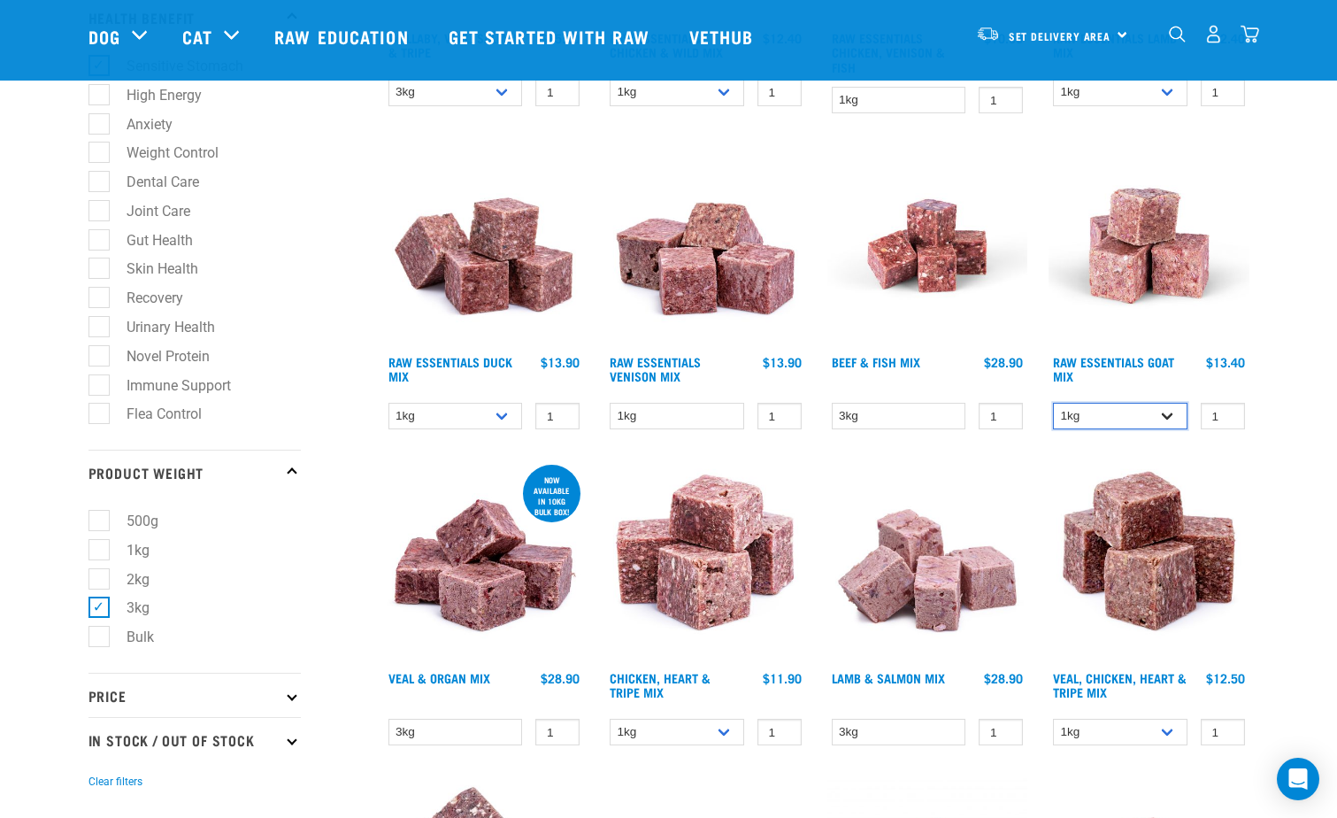
click at [1087, 424] on select "1kg 3kg" at bounding box center [1120, 416] width 135 height 27
select select "337219"
click at [1053, 403] on select "1kg 3kg" at bounding box center [1120, 416] width 135 height 27
click at [653, 417] on select "1kg" at bounding box center [677, 416] width 135 height 27
click at [887, 419] on select "3kg" at bounding box center [899, 416] width 135 height 27
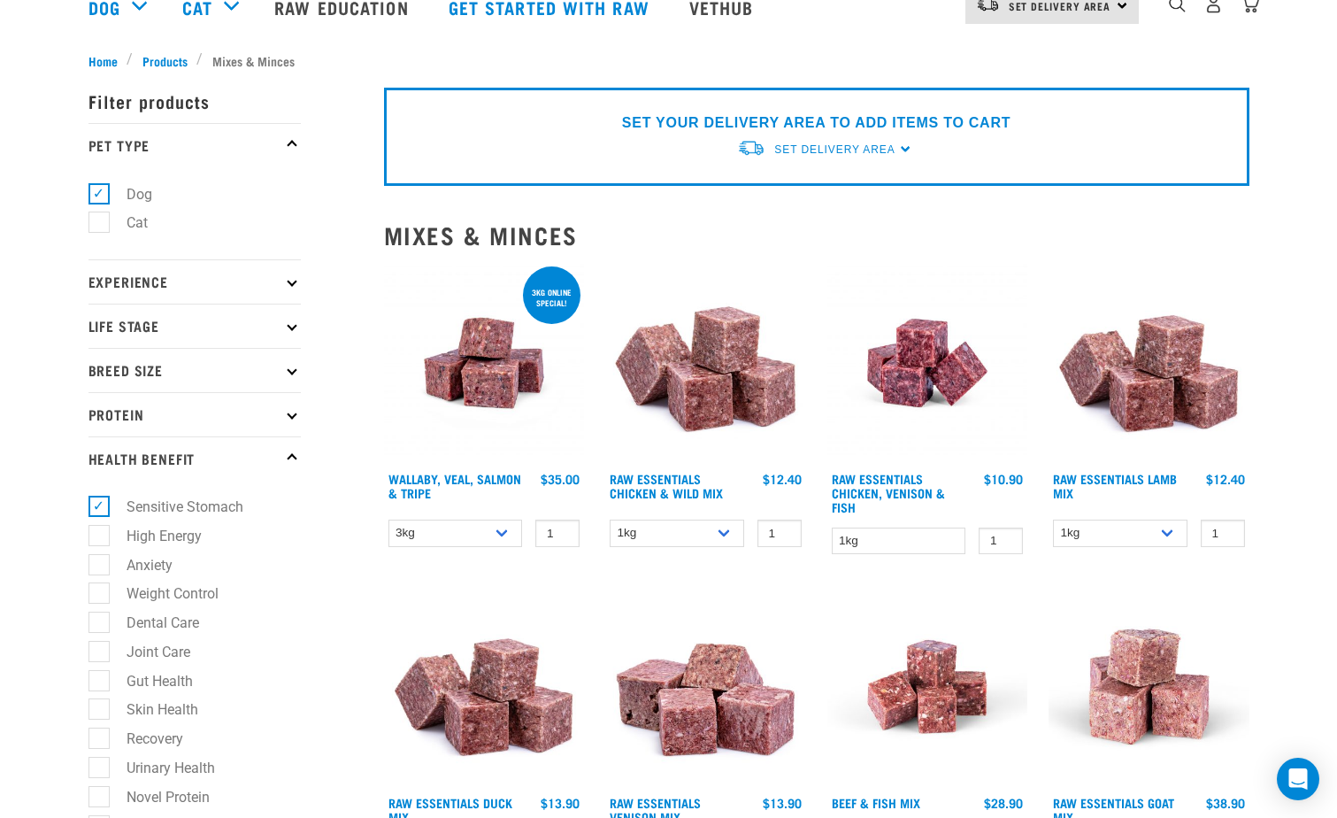
scroll to position [0, 0]
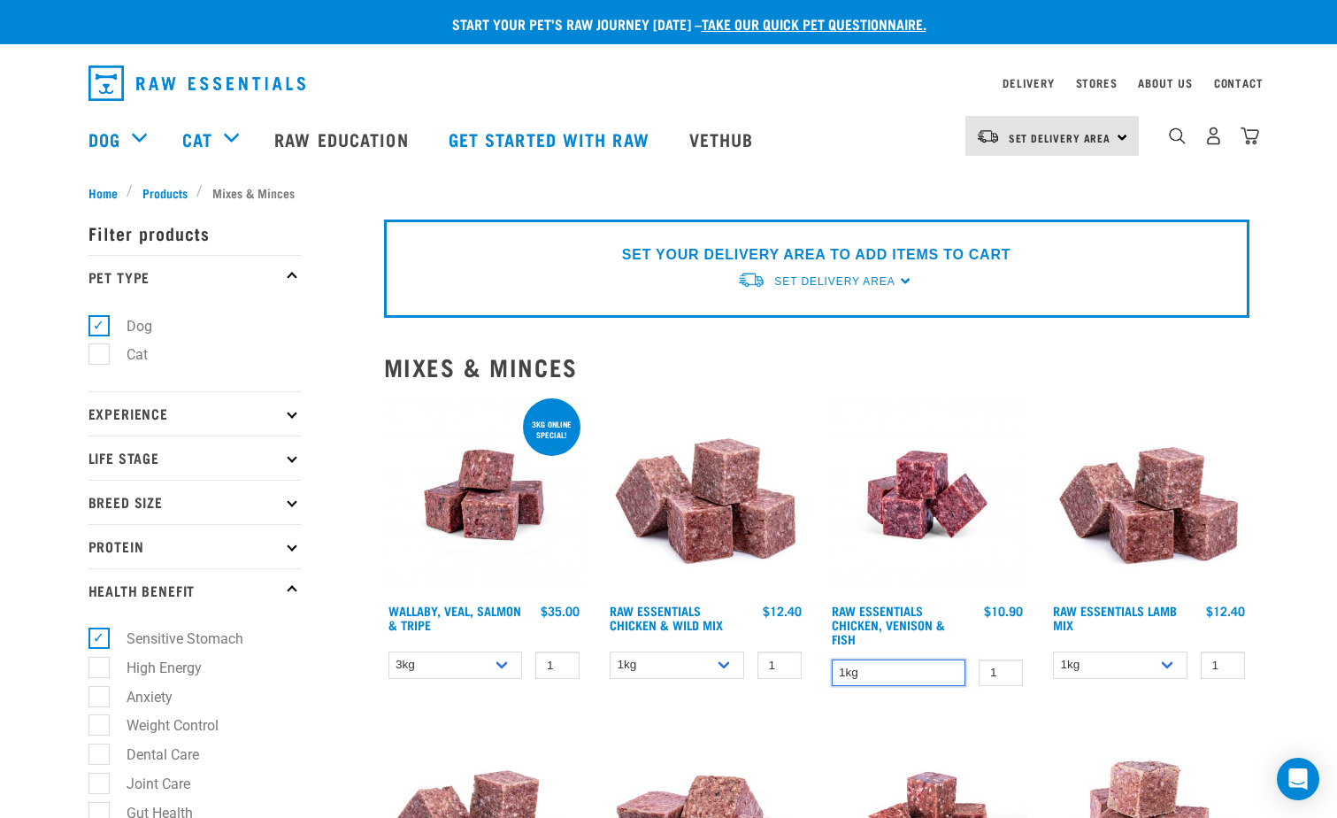
click at [879, 673] on select "1kg" at bounding box center [899, 672] width 135 height 27
drag, startPoint x: 874, startPoint y: 676, endPoint x: 758, endPoint y: 674, distance: 115.9
click at [874, 676] on select "1kg" at bounding box center [899, 672] width 135 height 27
click at [708, 674] on select "1kg 3kg Bulk (10kg)" at bounding box center [677, 664] width 135 height 27
select select "709"
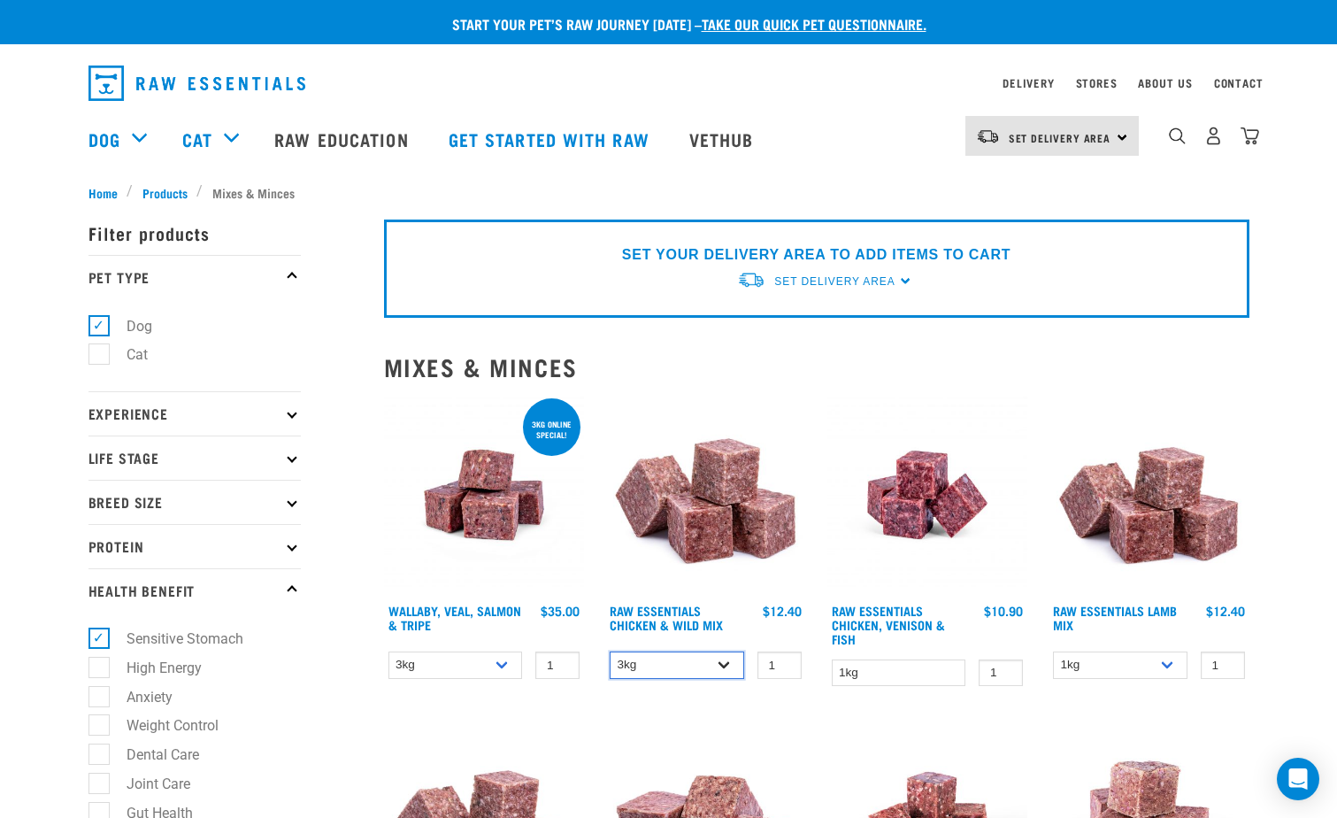
click at [610, 651] on select "1kg 3kg Bulk (10kg)" at bounding box center [677, 664] width 135 height 27
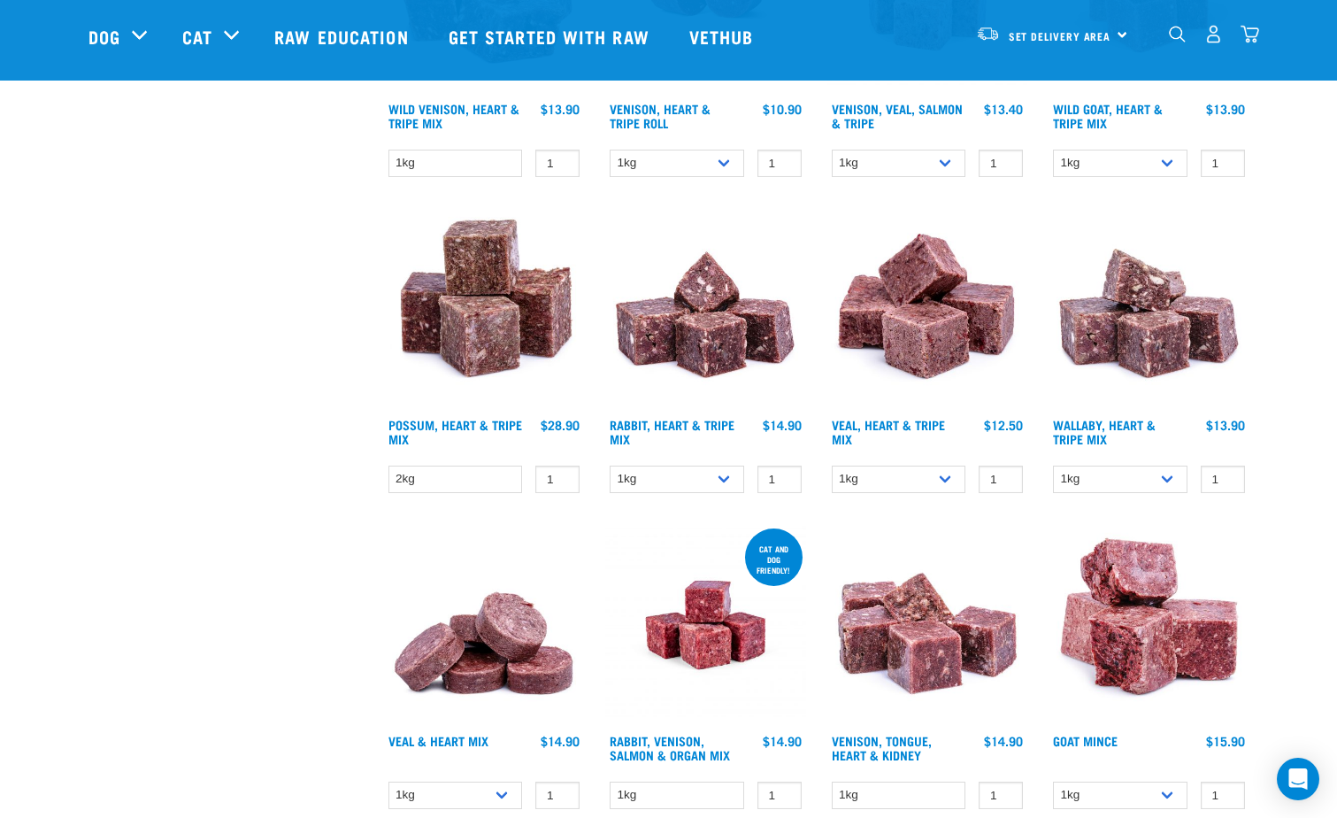
scroll to position [1770, 0]
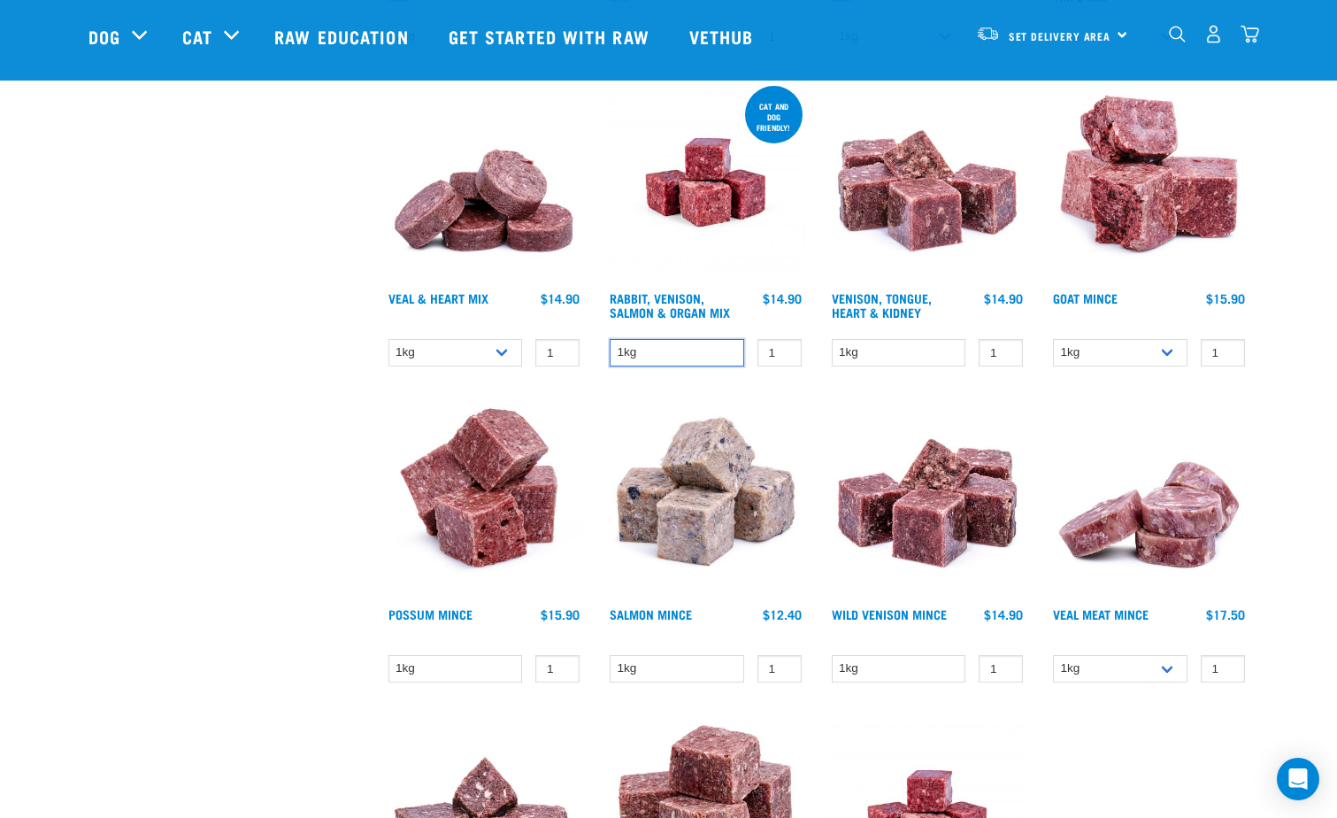
click at [660, 347] on select "1kg" at bounding box center [677, 352] width 135 height 27
click at [431, 673] on select "1kg" at bounding box center [456, 668] width 135 height 27
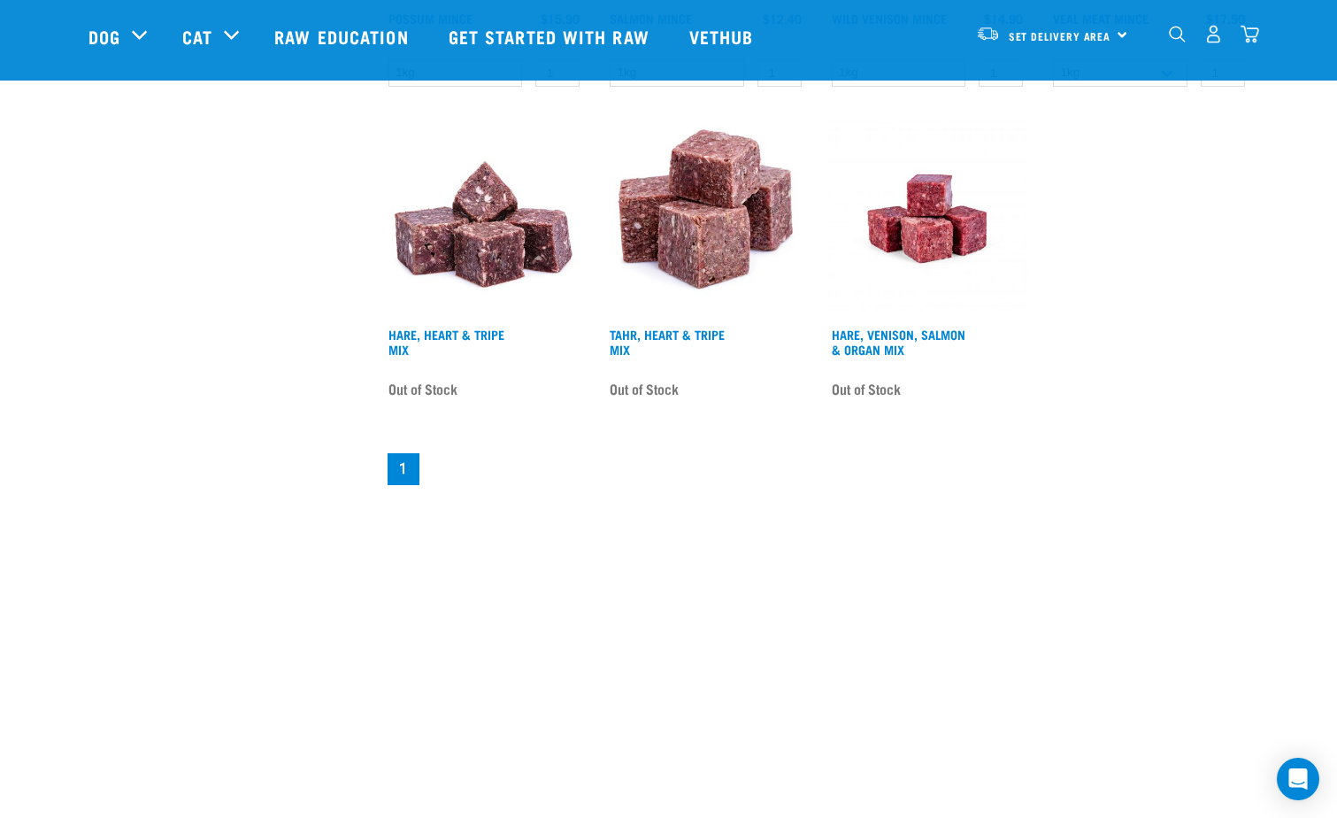
scroll to position [2478, 0]
